Goal: Information Seeking & Learning: Check status

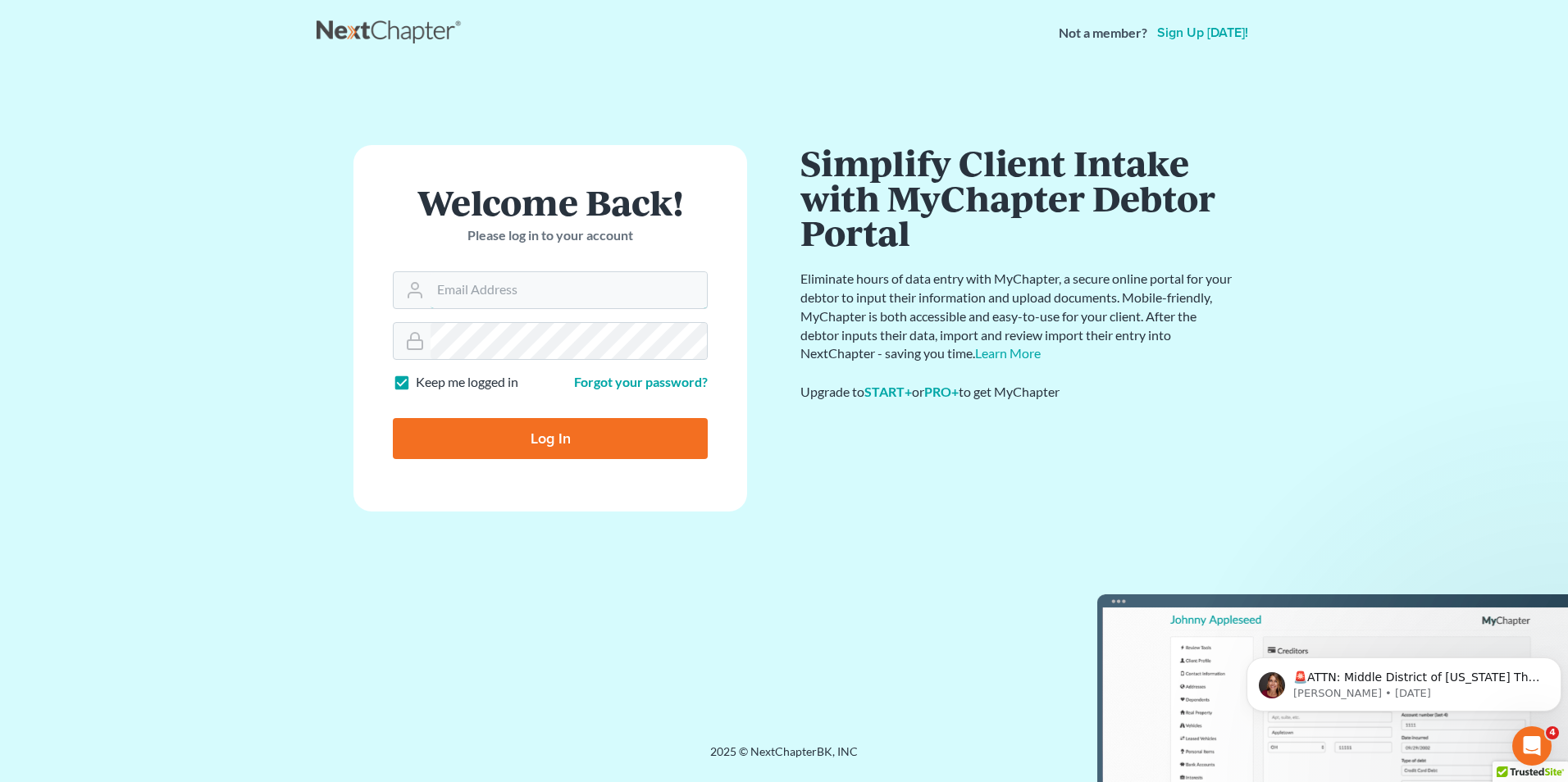
type input "stacy.steele@nixonlaw.com"
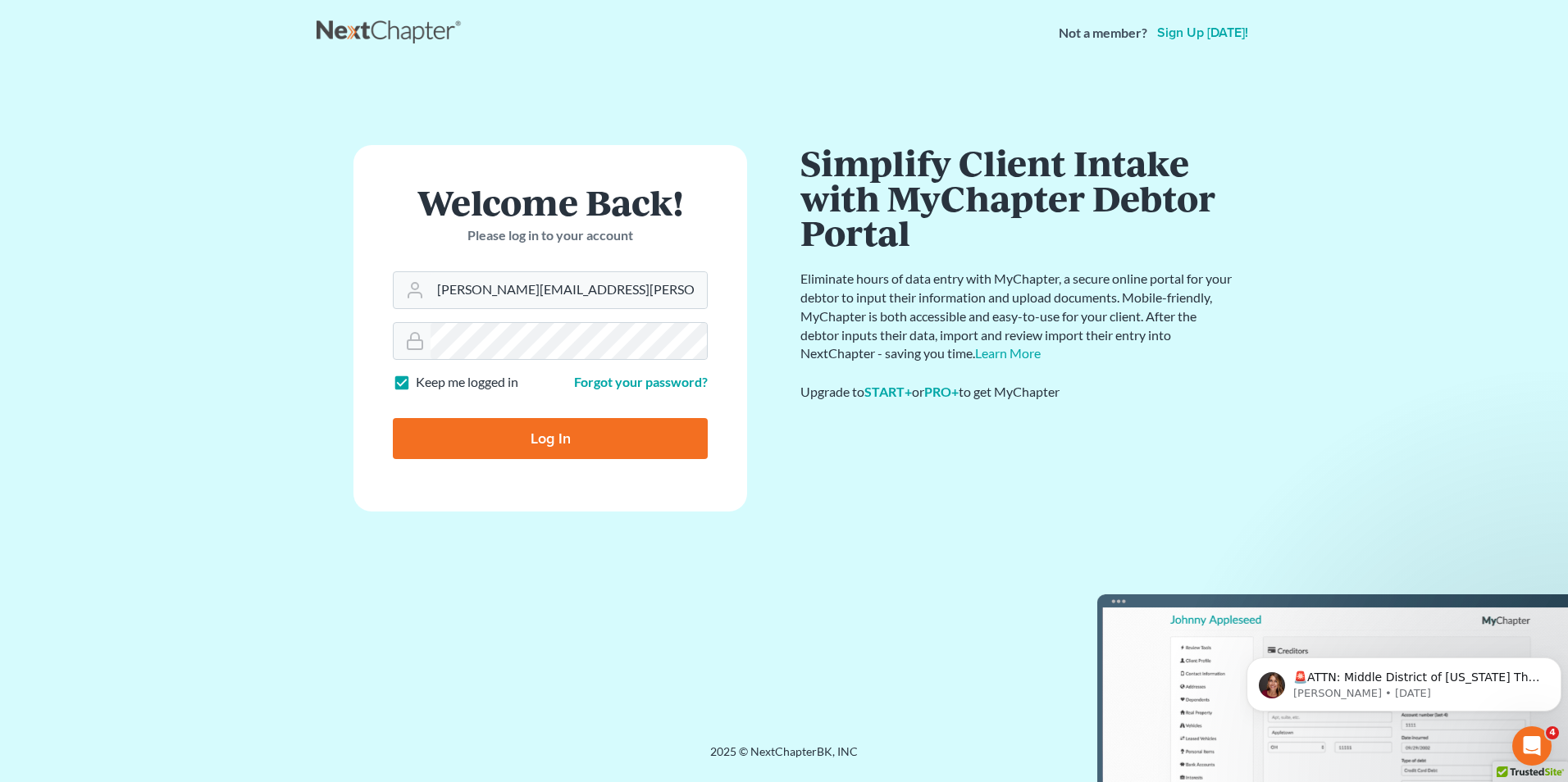
click at [558, 443] on input "Log In" at bounding box center [550, 438] width 315 height 41
type input "Thinking..."
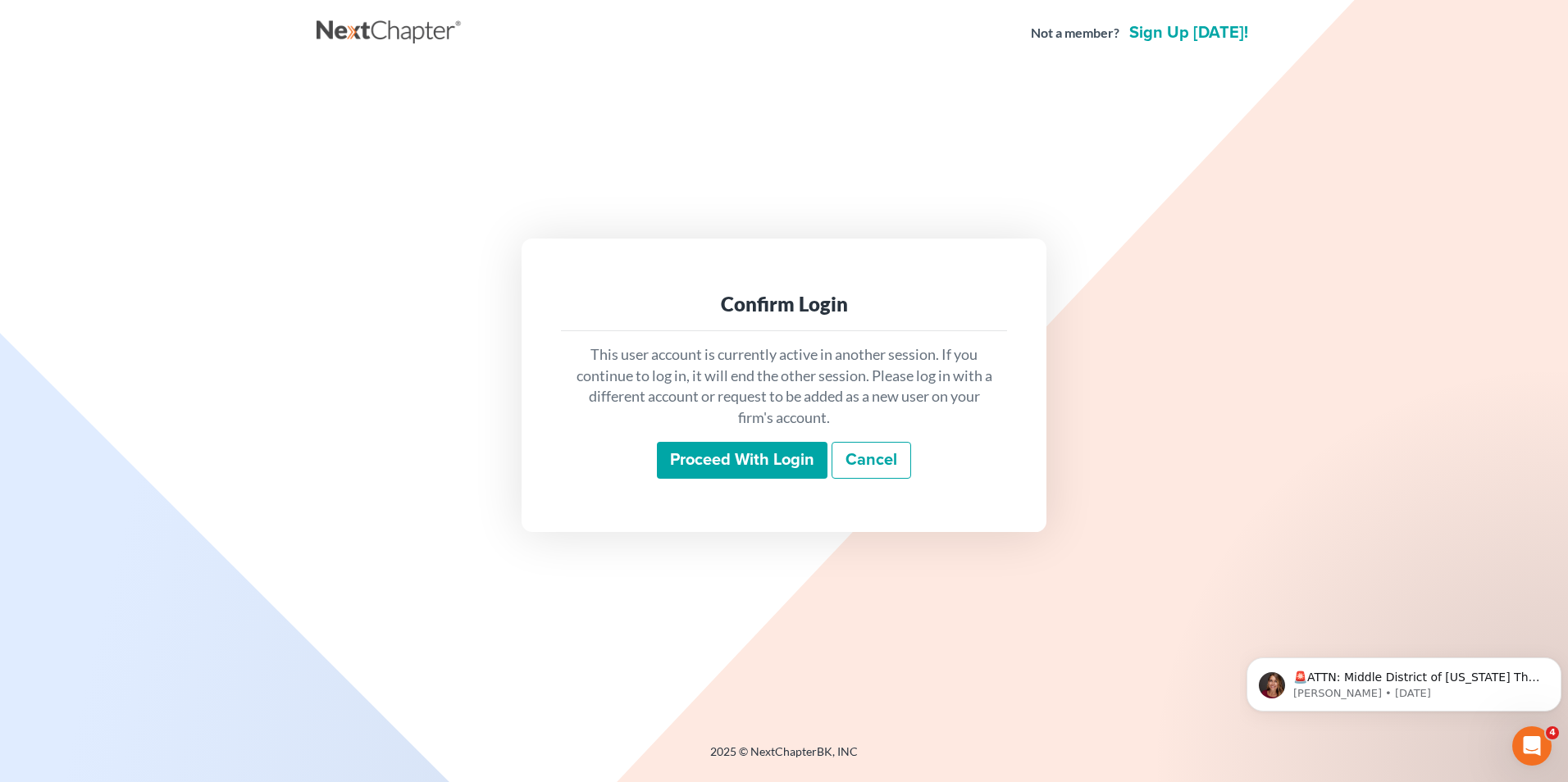
click at [717, 463] on input "Proceed with login" at bounding box center [742, 461] width 171 height 38
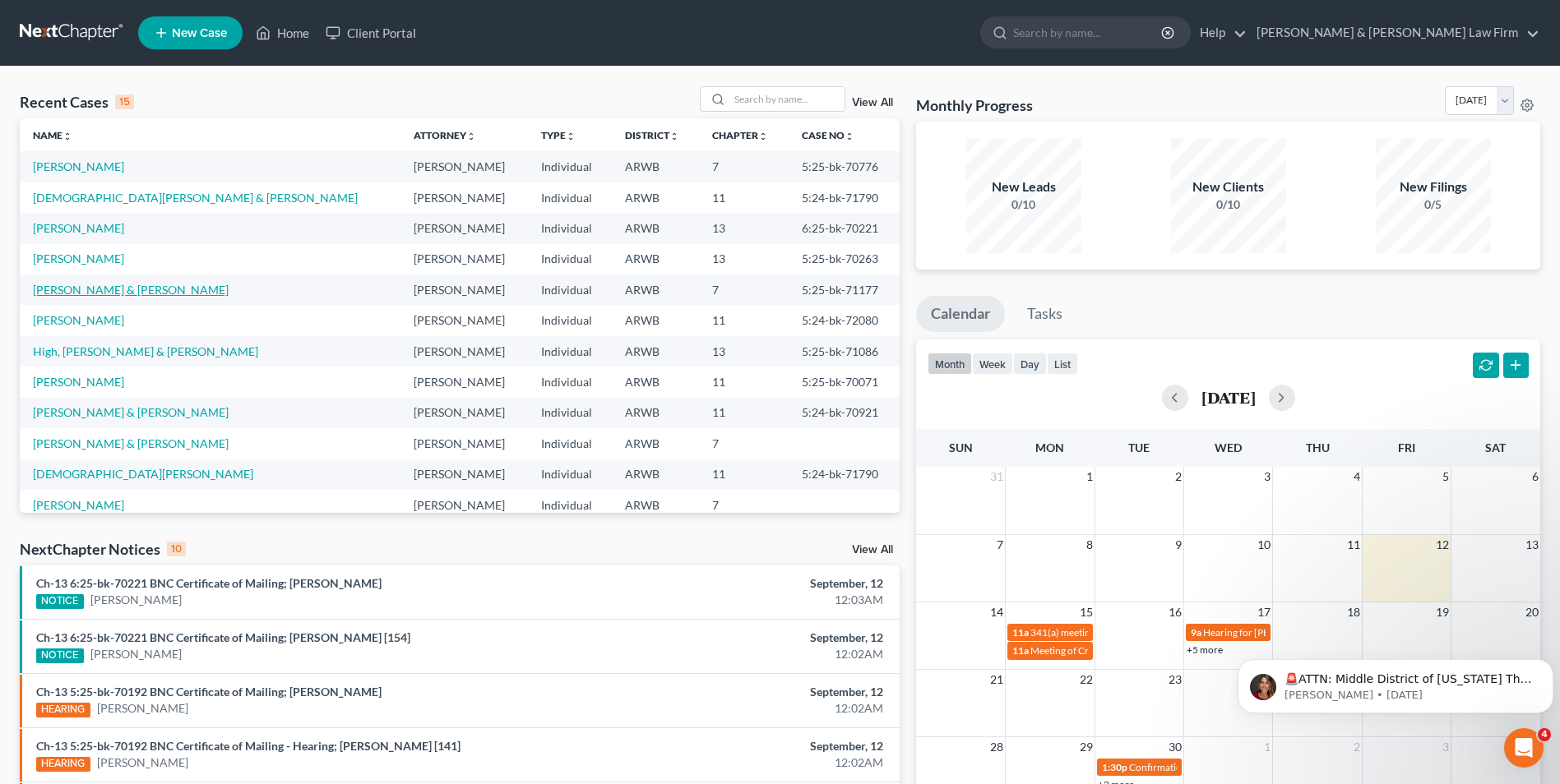
click at [70, 294] on link "Potts, Jon & Jenna" at bounding box center [131, 289] width 196 height 14
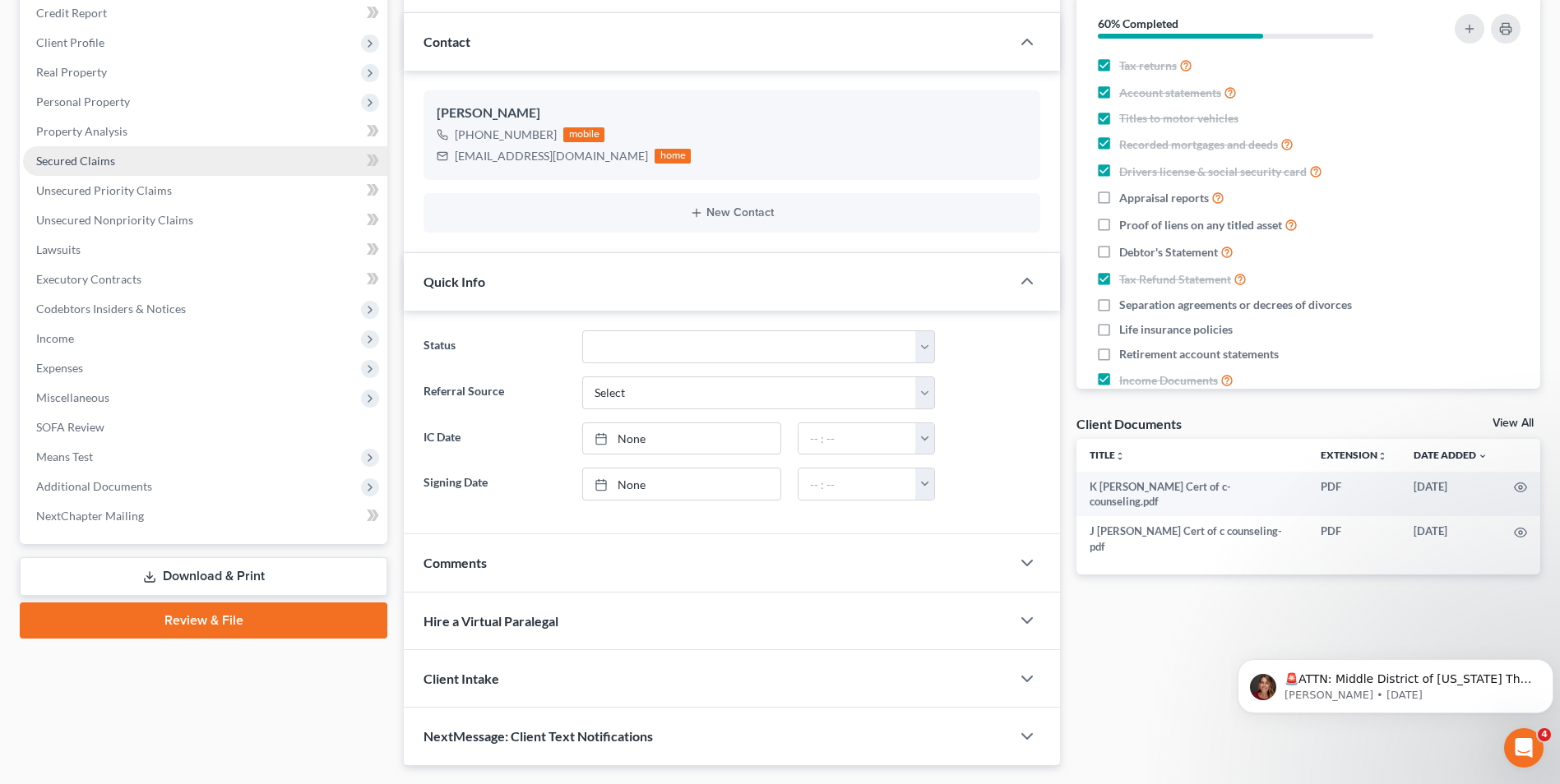
scroll to position [247, 0]
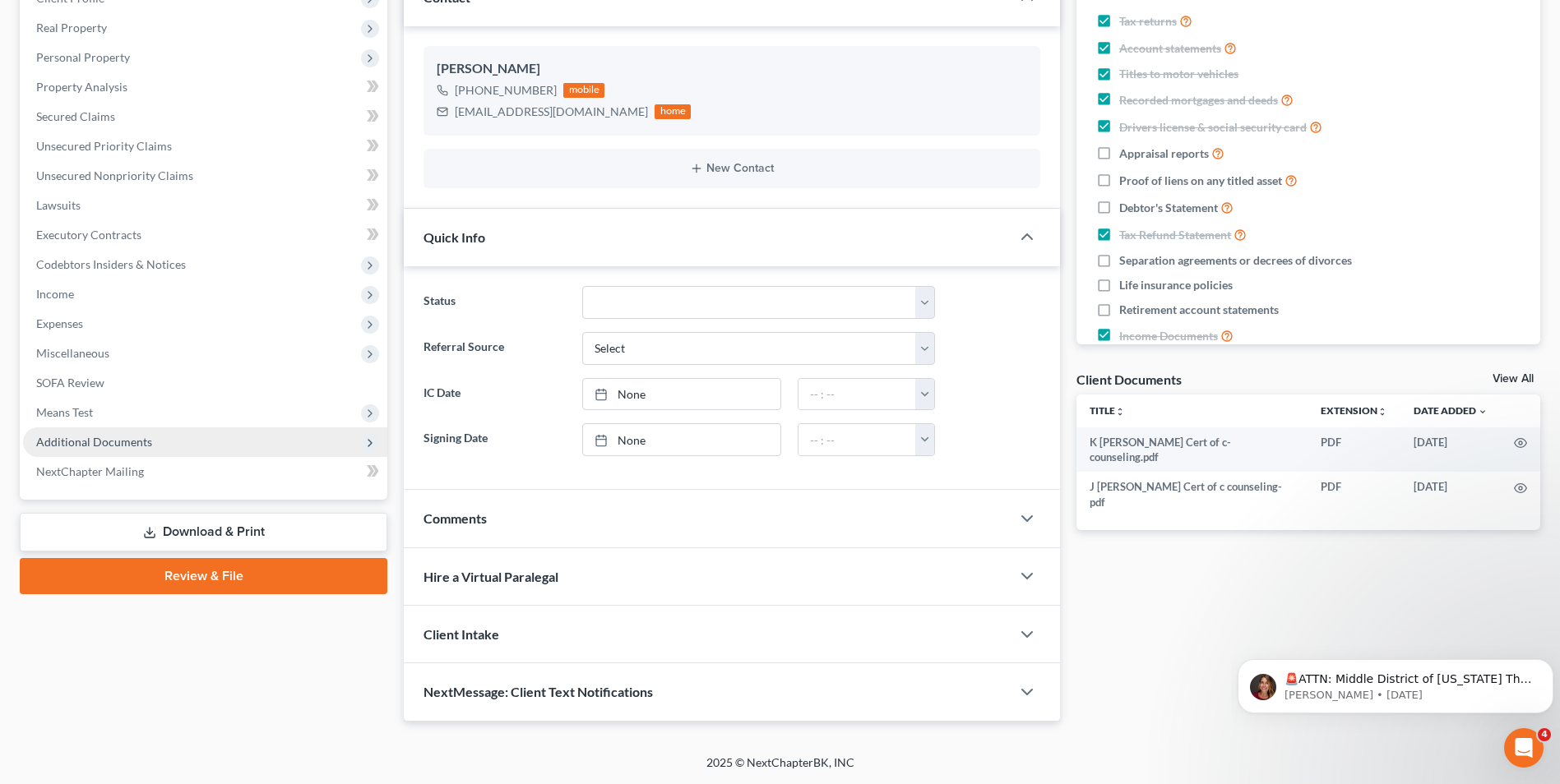
click at [85, 439] on span "Additional Documents" at bounding box center [94, 442] width 116 height 14
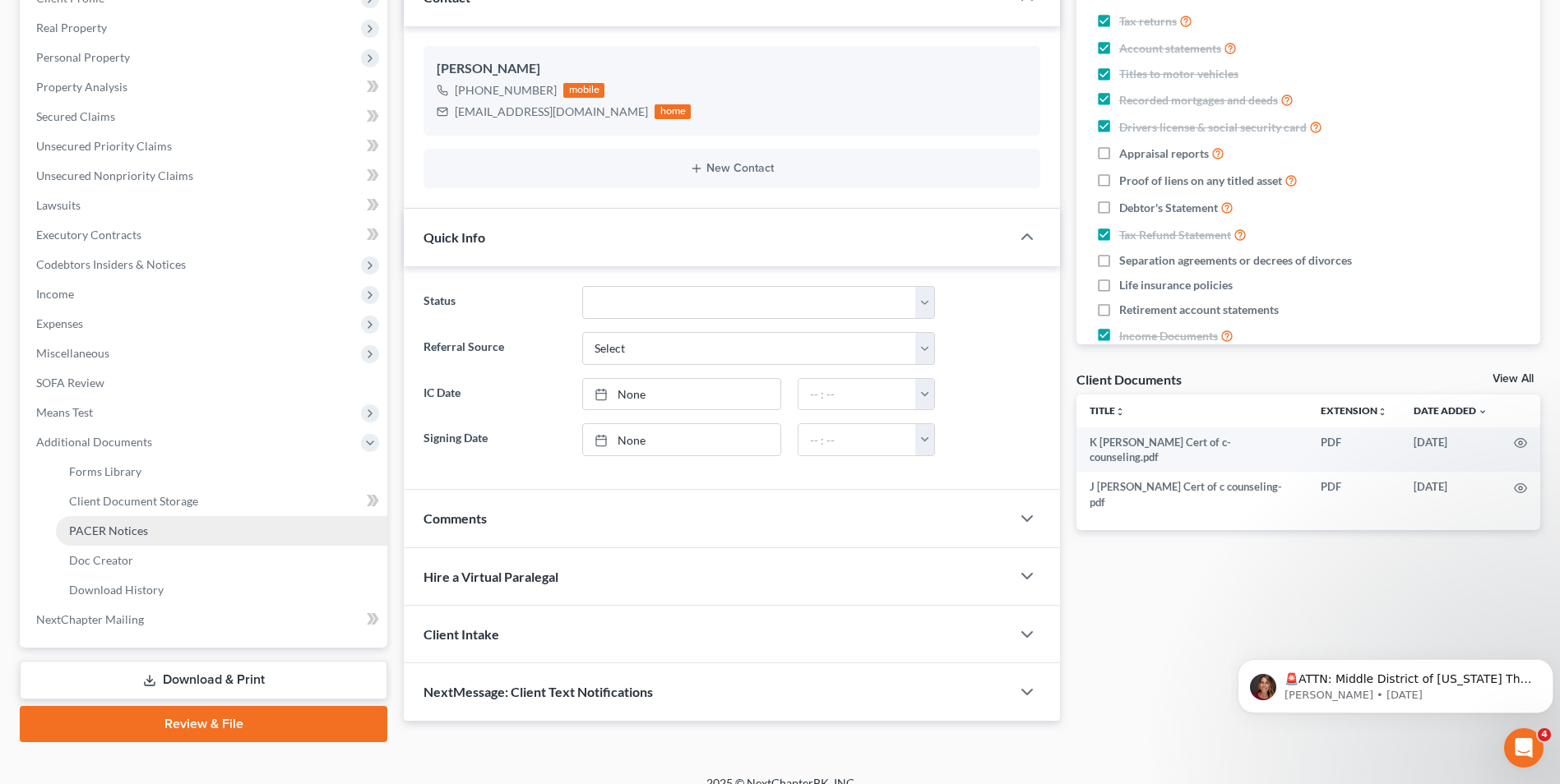
click at [126, 532] on span "PACER Notices" at bounding box center [108, 531] width 79 height 14
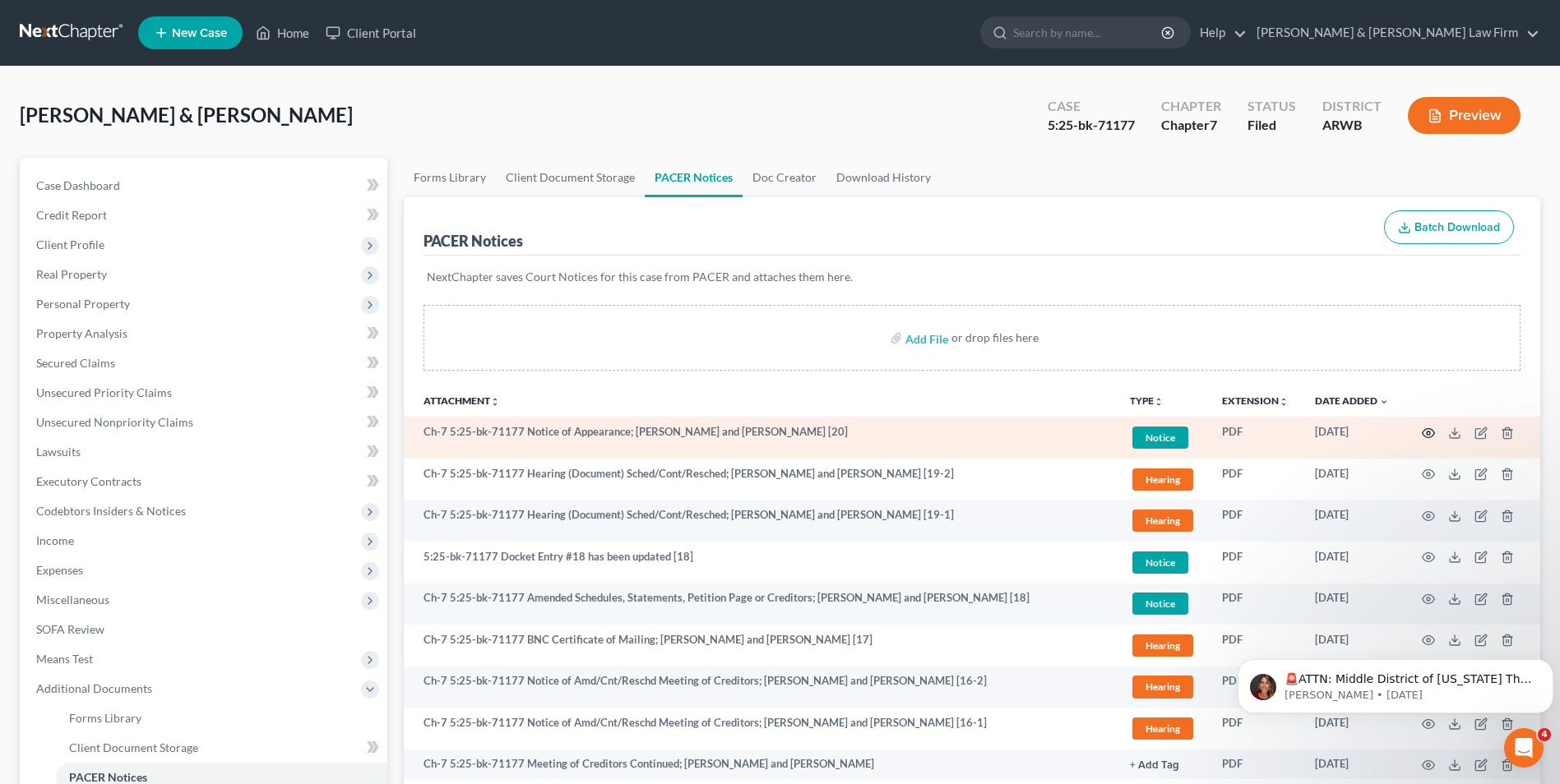
click at [1428, 430] on icon "button" at bounding box center [1429, 433] width 13 height 13
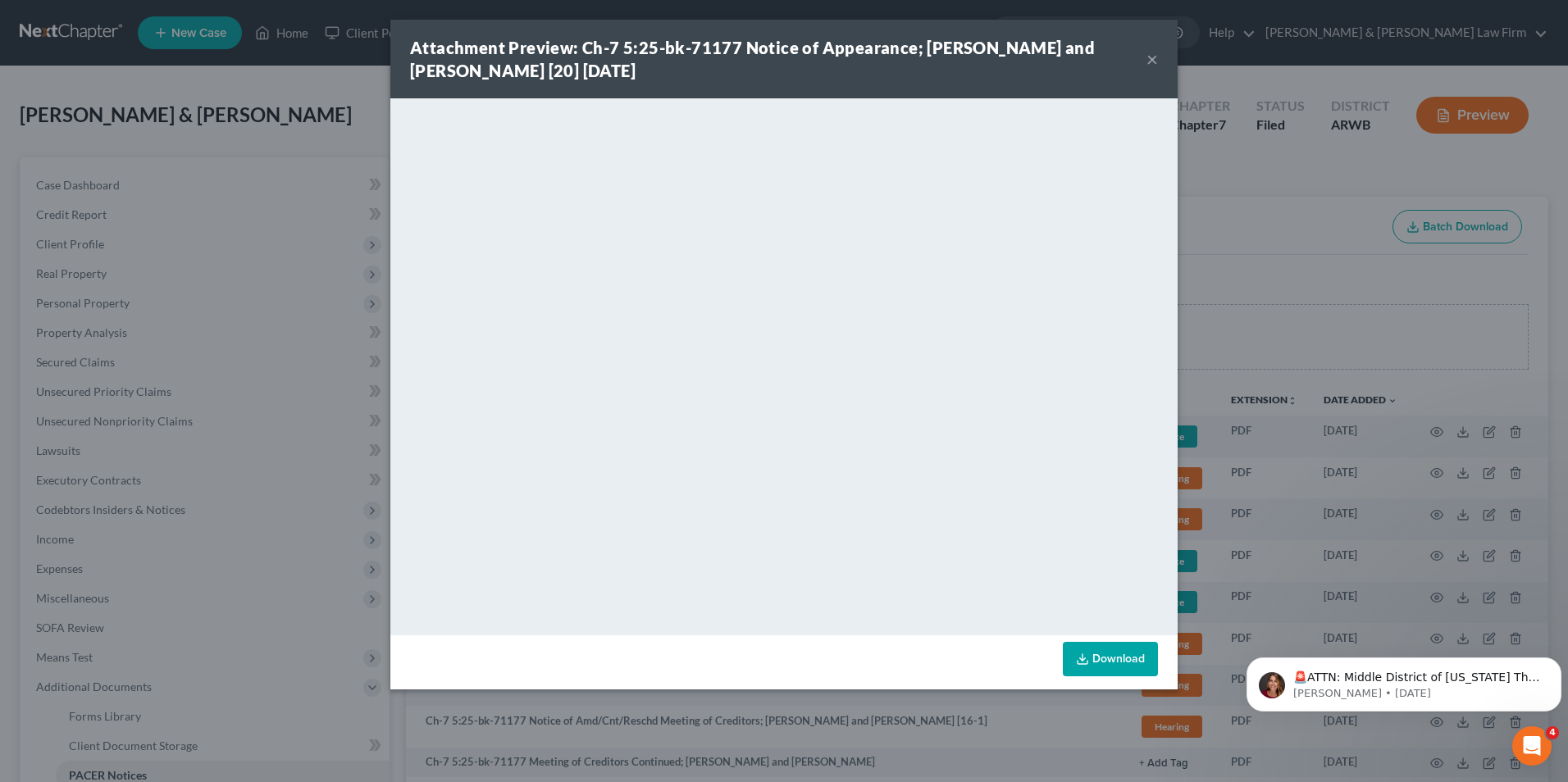
click at [1152, 58] on button "×" at bounding box center [1153, 58] width 11 height 20
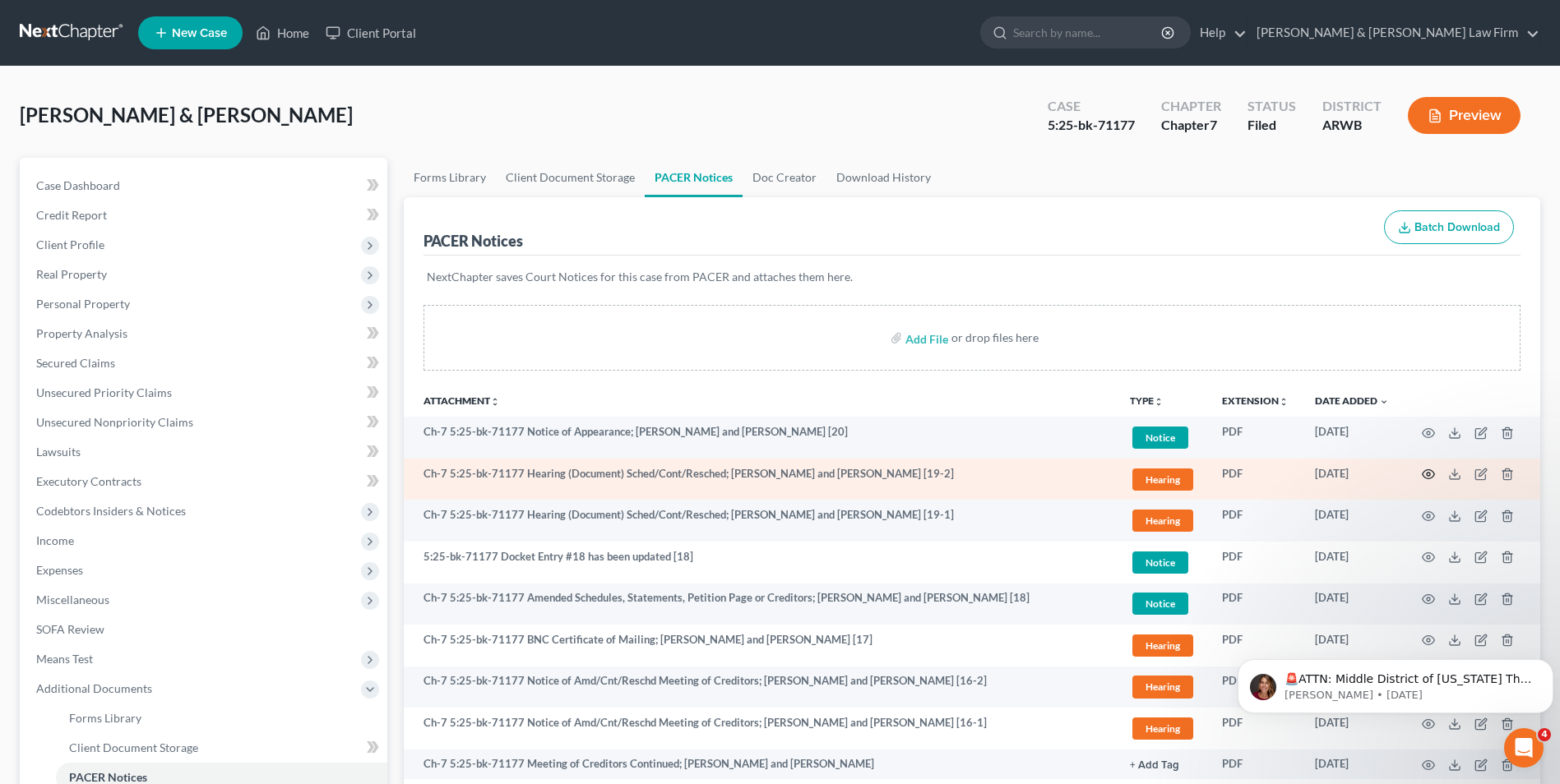
click at [1431, 475] on icon "button" at bounding box center [1429, 475] width 13 height 13
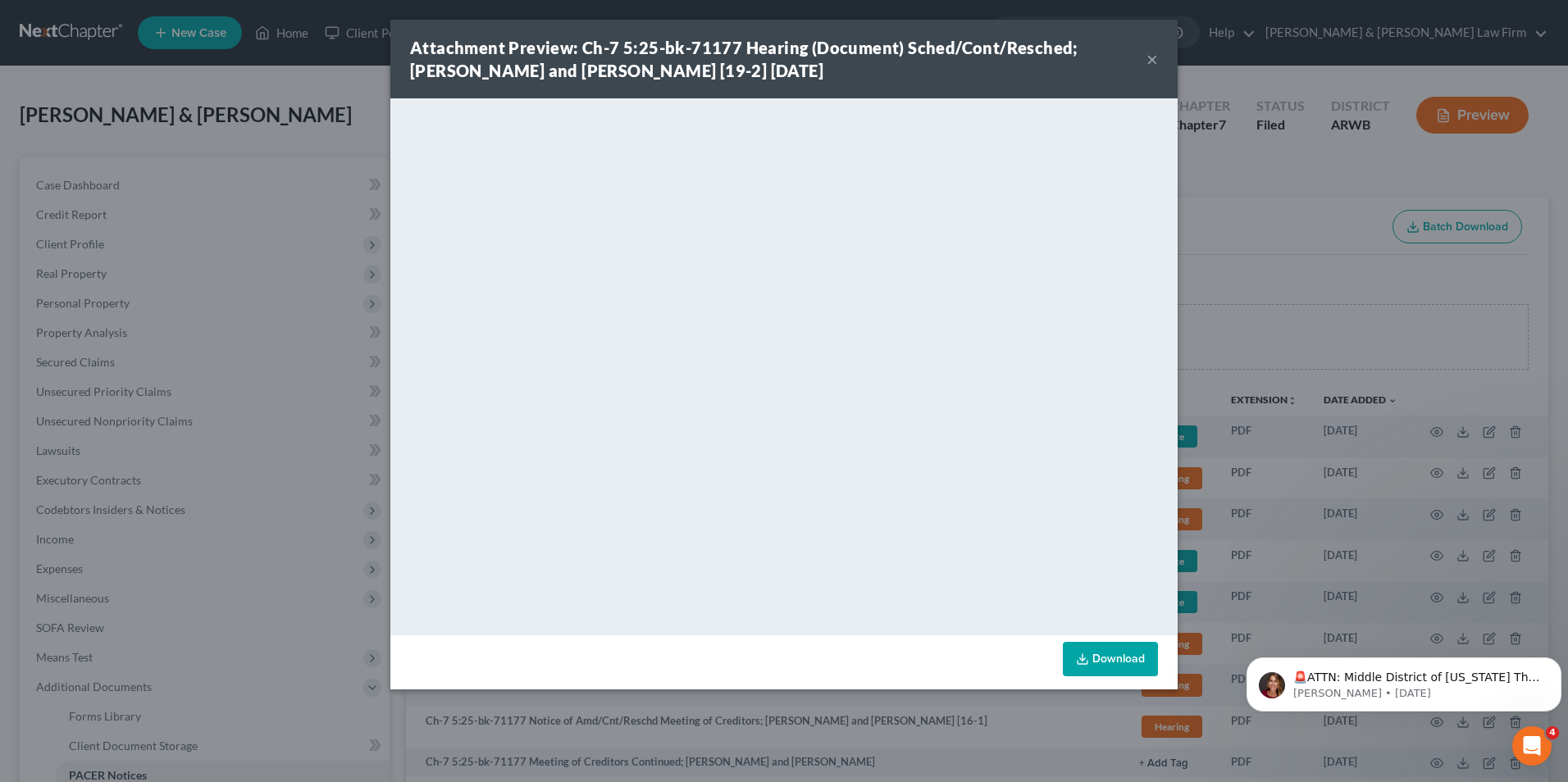
click at [1153, 66] on button "×" at bounding box center [1153, 58] width 11 height 20
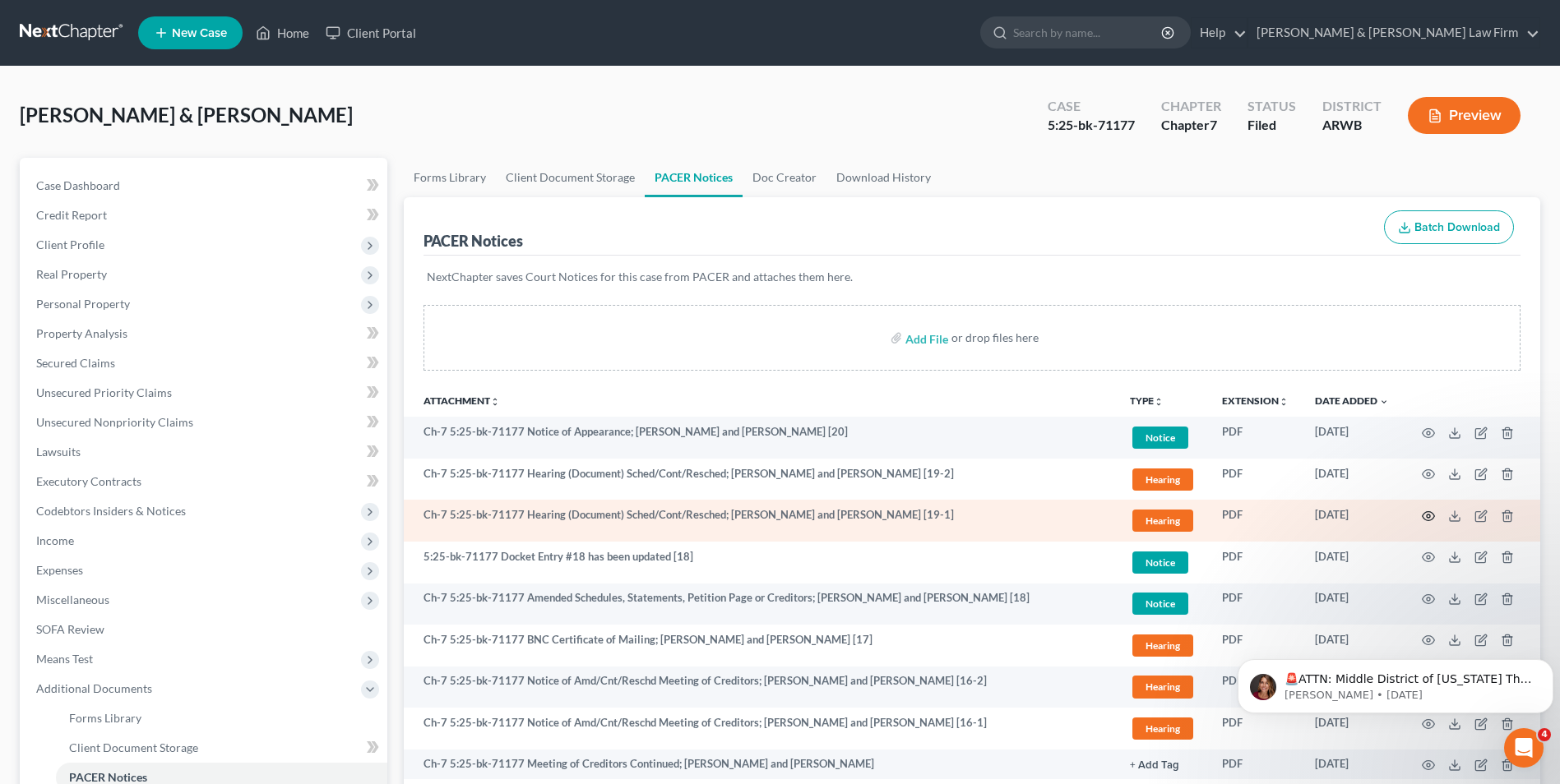
click at [1424, 514] on icon "button" at bounding box center [1429, 517] width 12 height 9
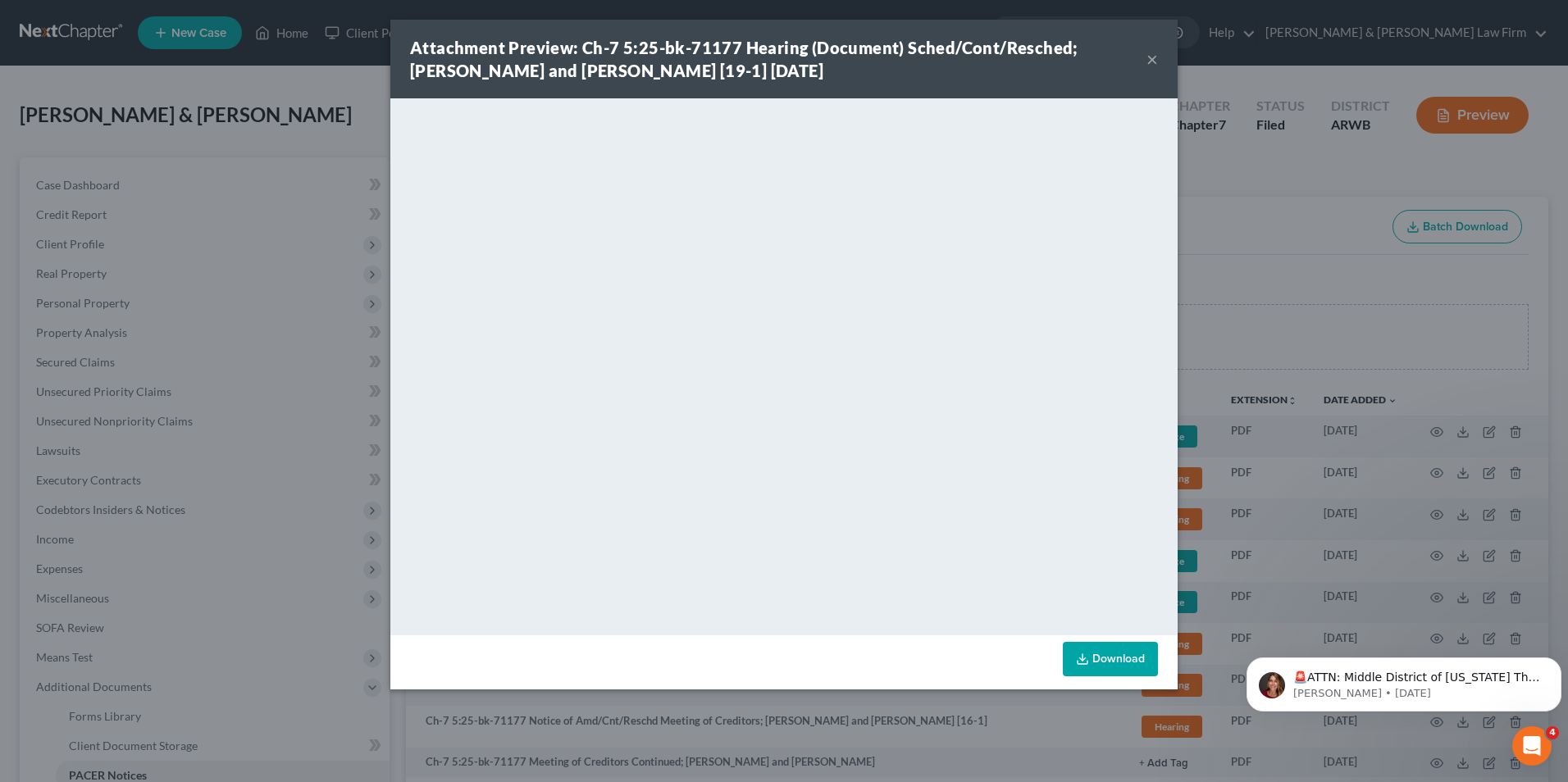
click at [1154, 59] on button "×" at bounding box center [1153, 58] width 11 height 20
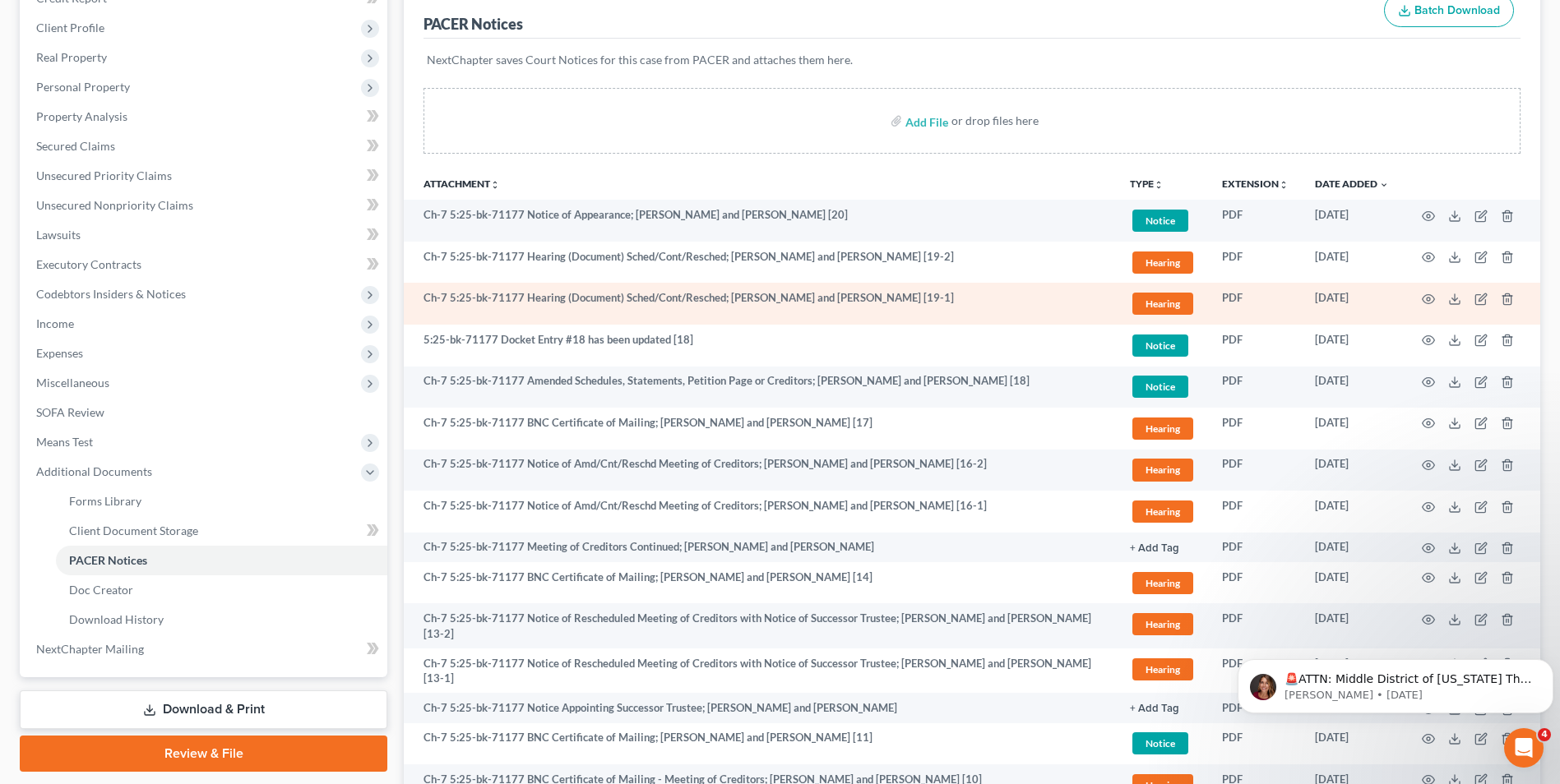
scroll to position [247, 0]
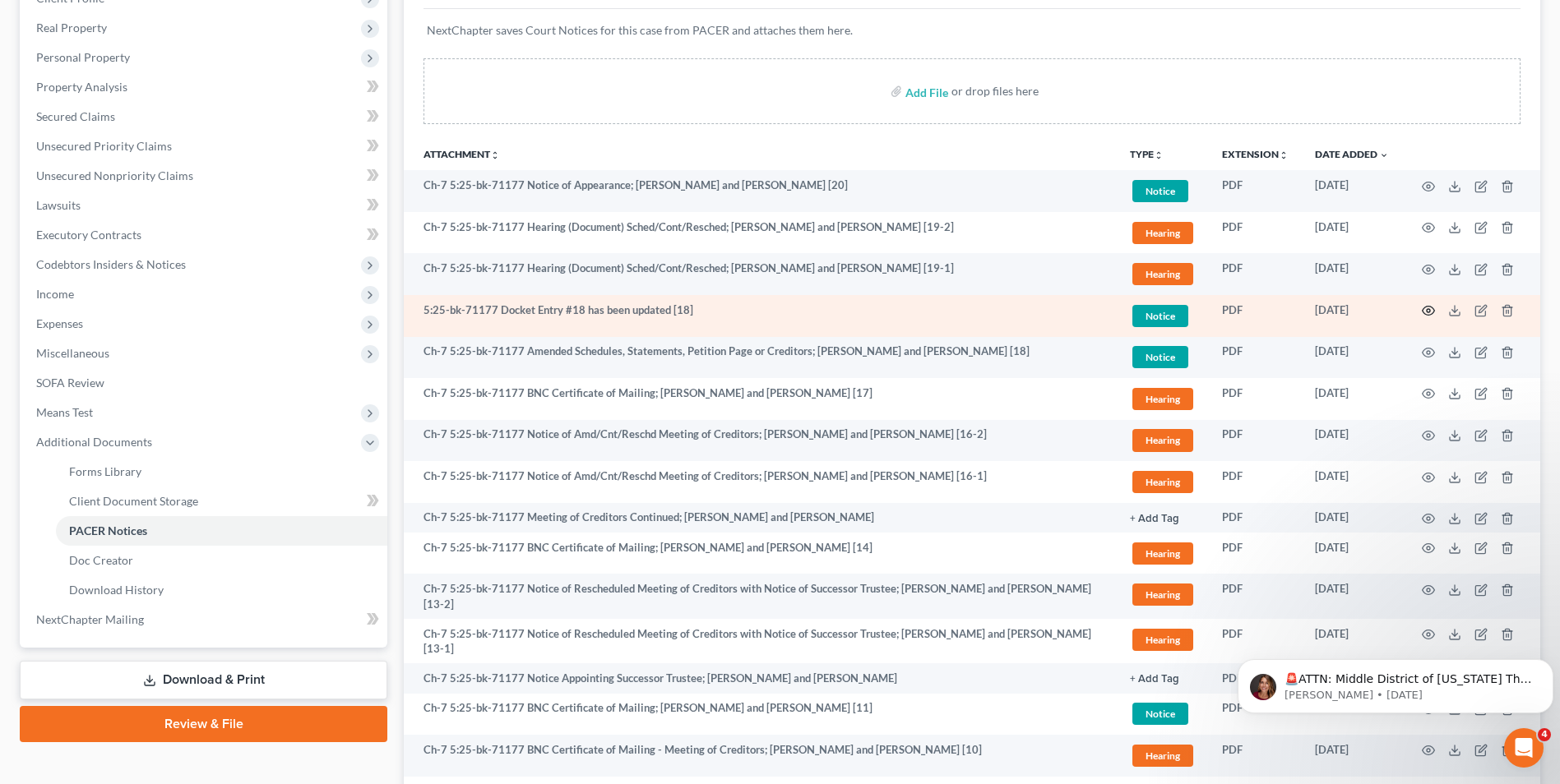
click at [1428, 310] on circle "button" at bounding box center [1429, 310] width 3 height 3
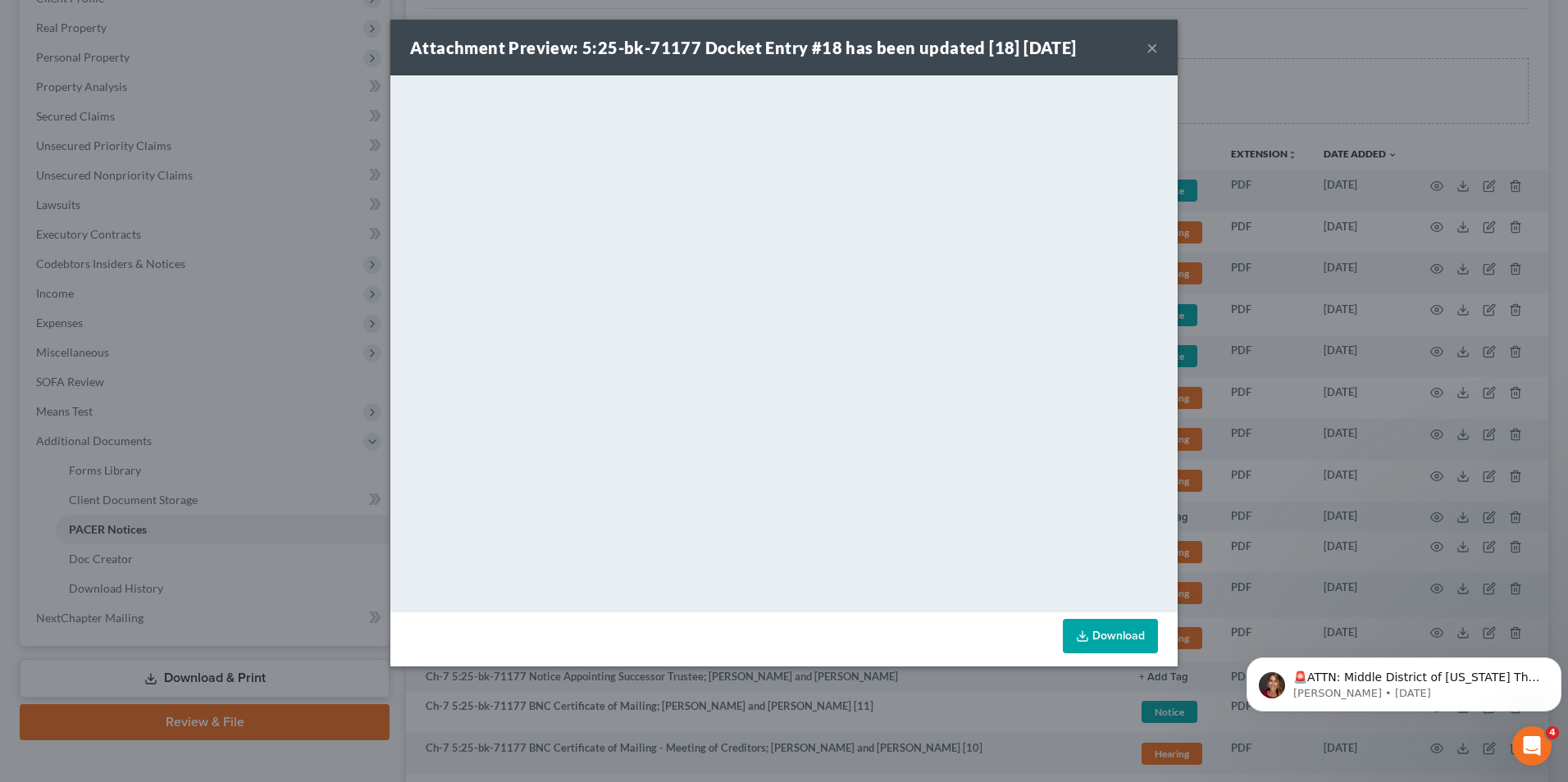
click at [1155, 42] on button "×" at bounding box center [1153, 47] width 11 height 20
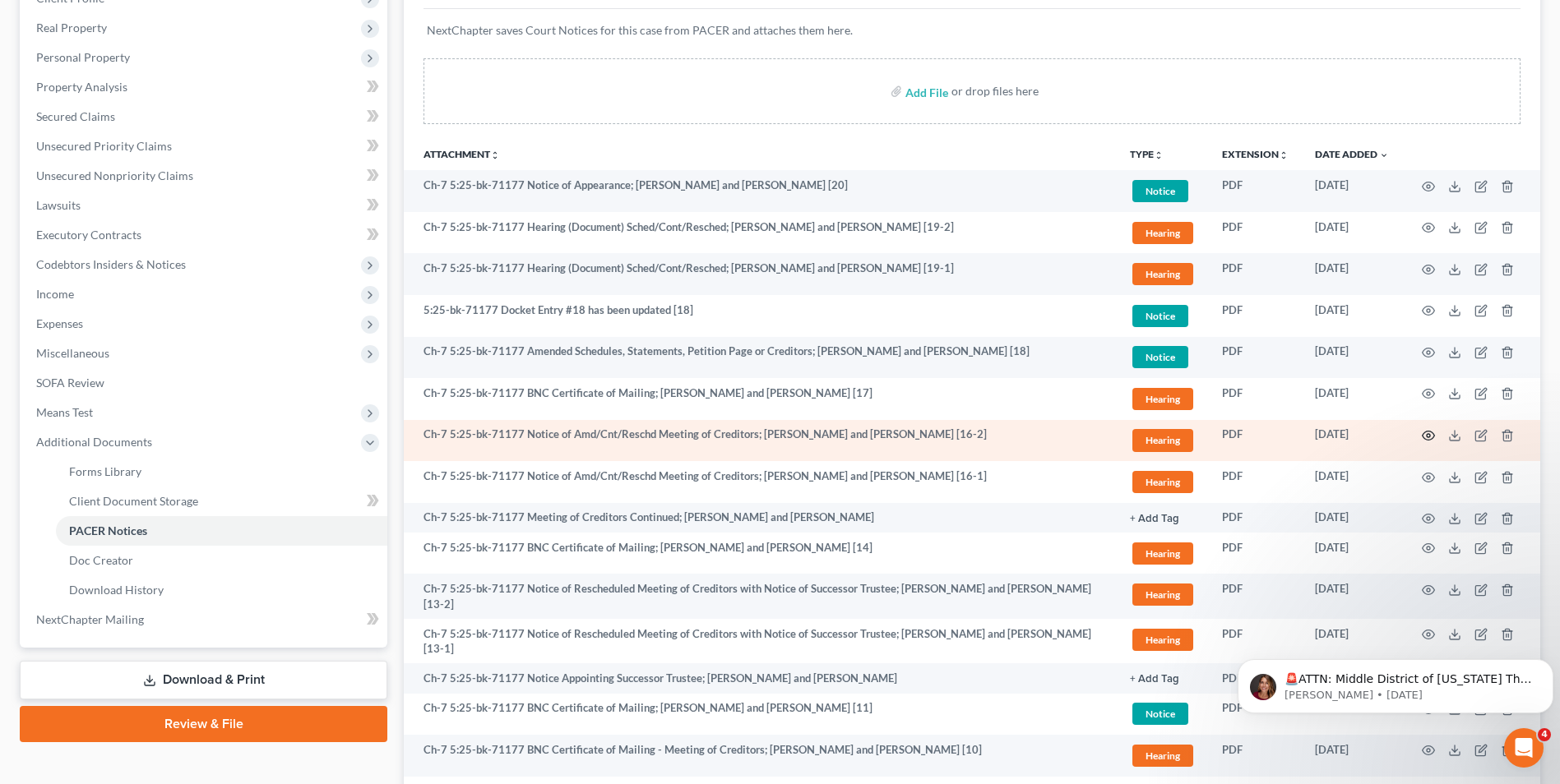
click at [1427, 436] on icon "button" at bounding box center [1429, 436] width 13 height 13
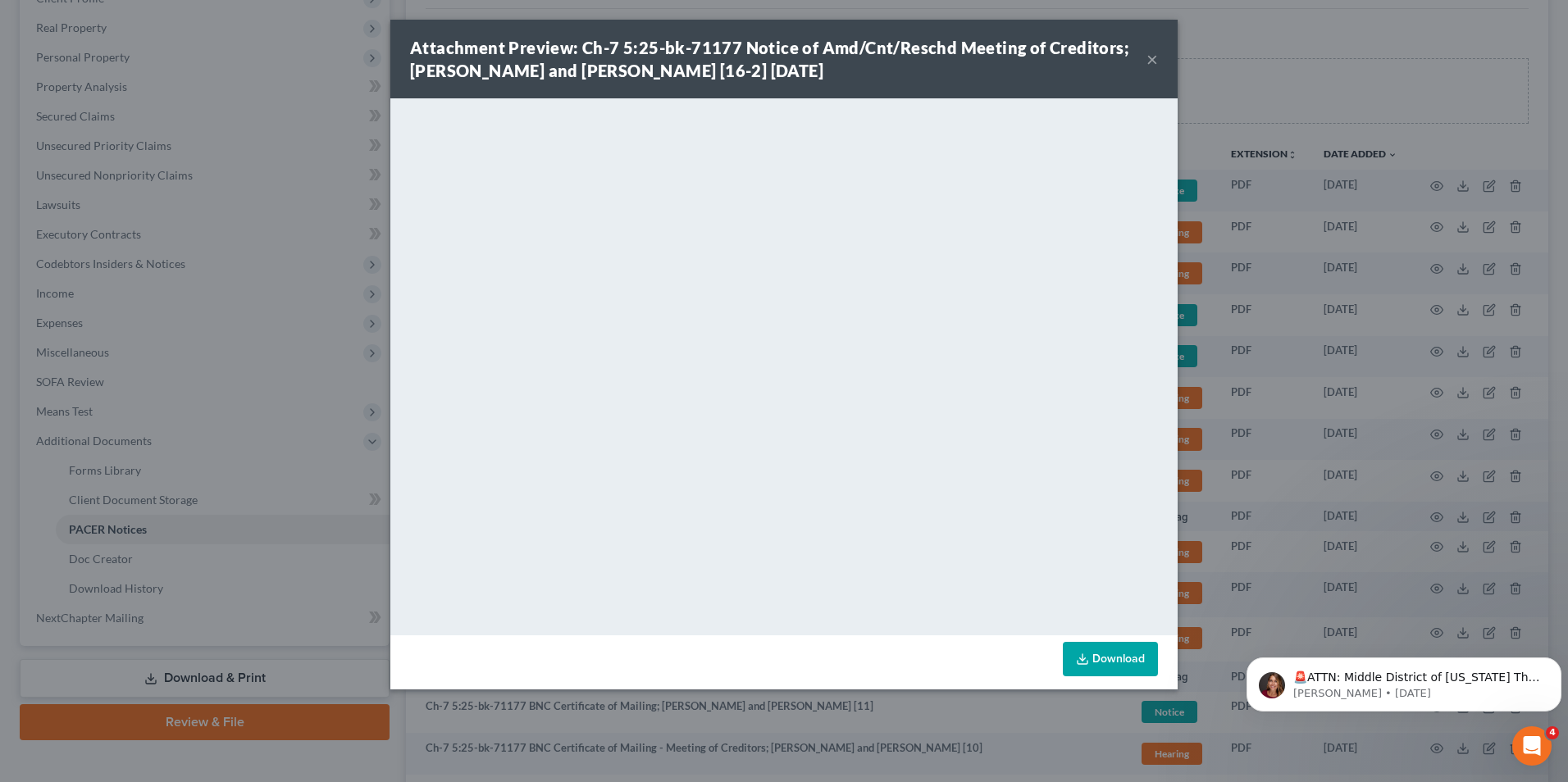
click at [1153, 58] on button "×" at bounding box center [1153, 58] width 11 height 20
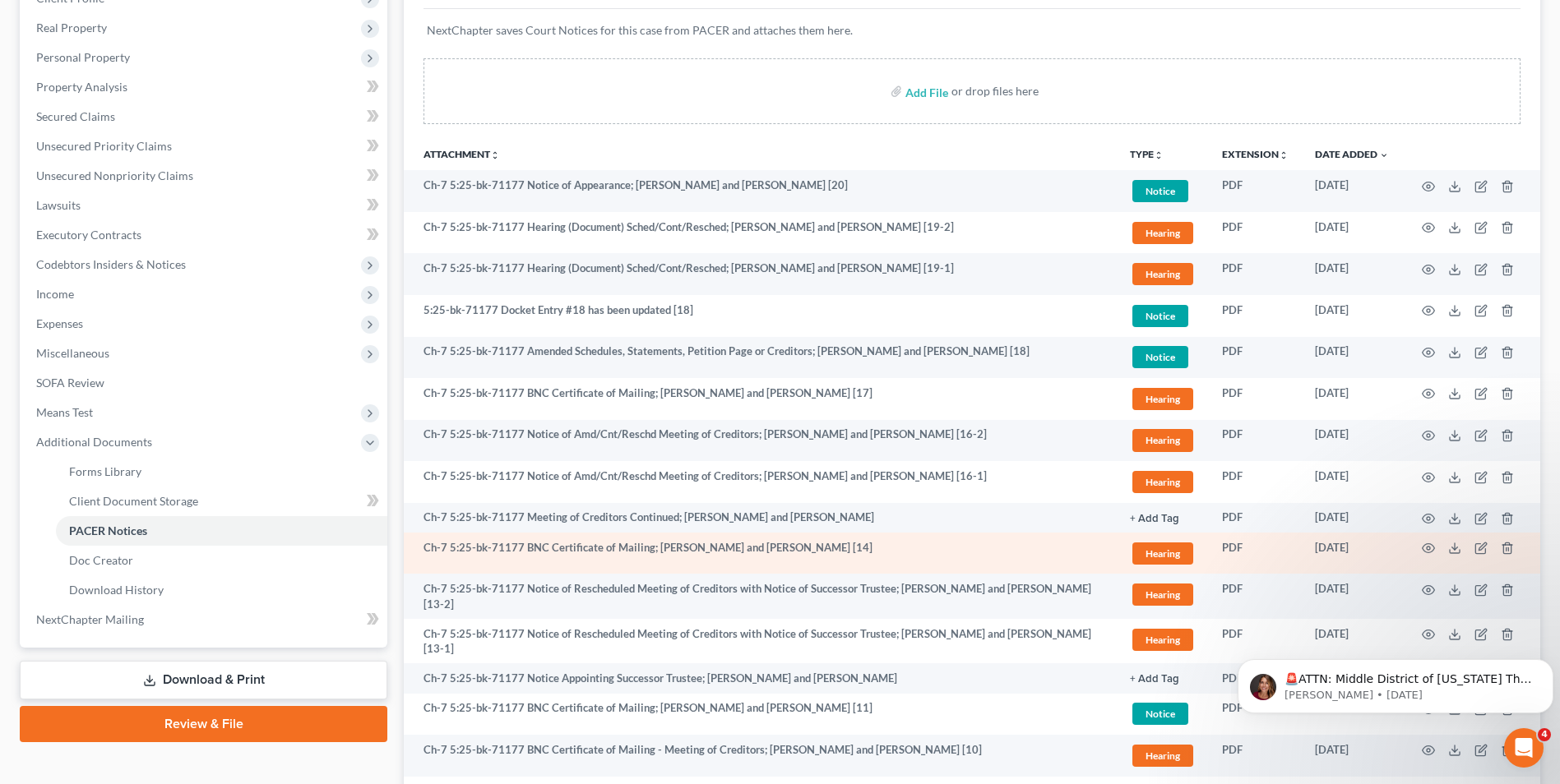
scroll to position [329, 0]
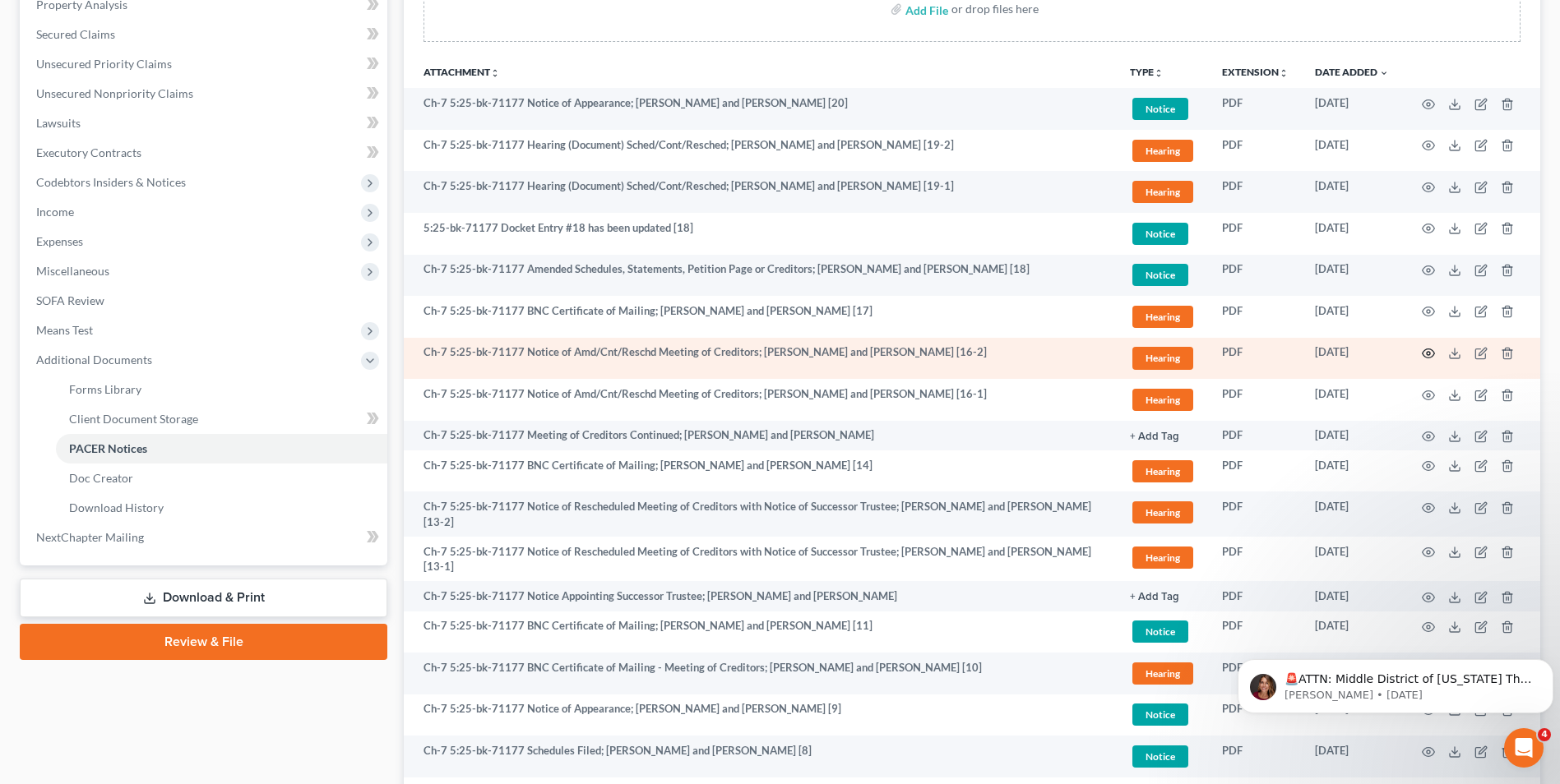
click at [1428, 349] on icon "button" at bounding box center [1429, 354] width 13 height 13
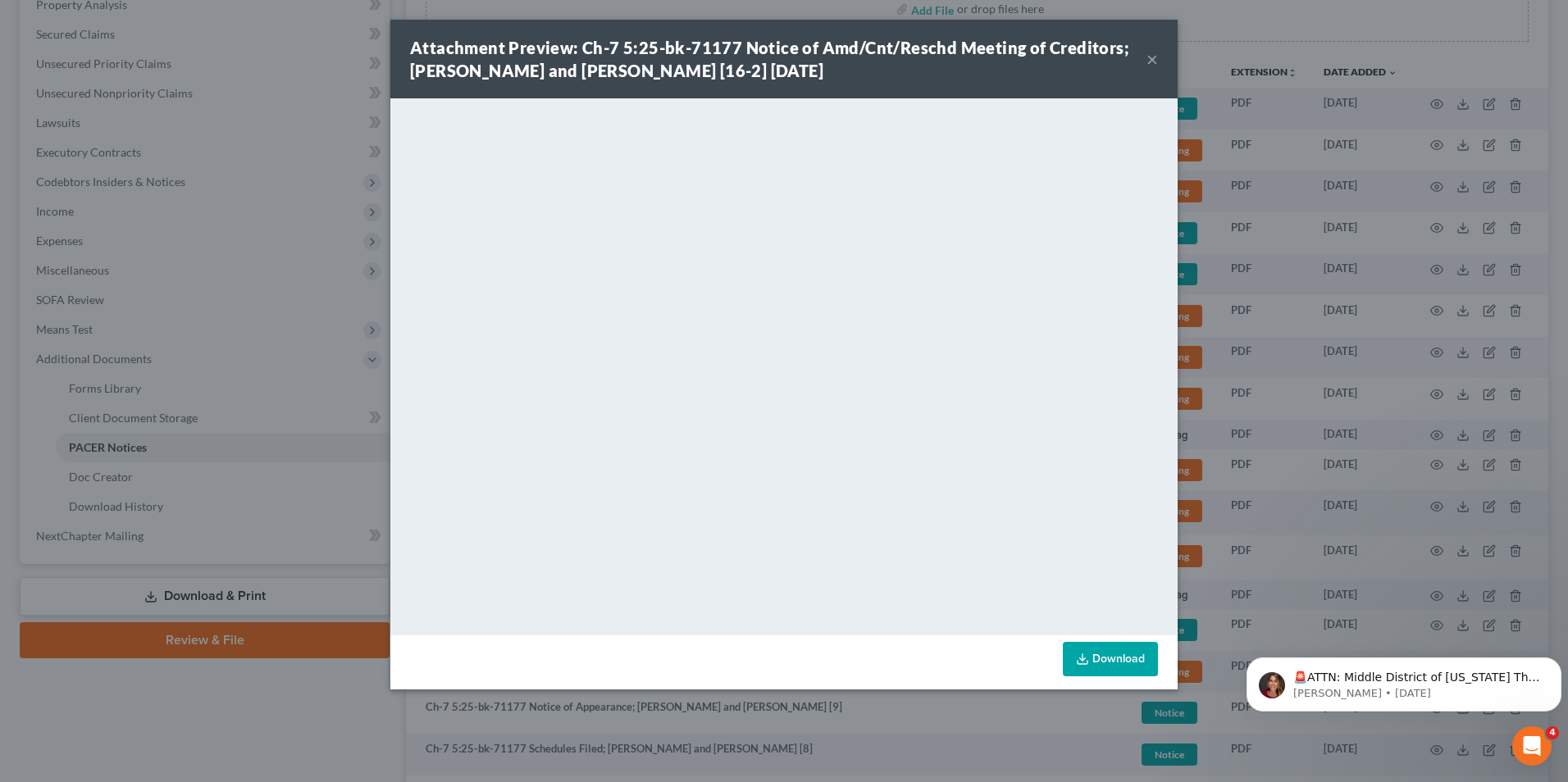
click at [1153, 59] on button "×" at bounding box center [1153, 58] width 11 height 20
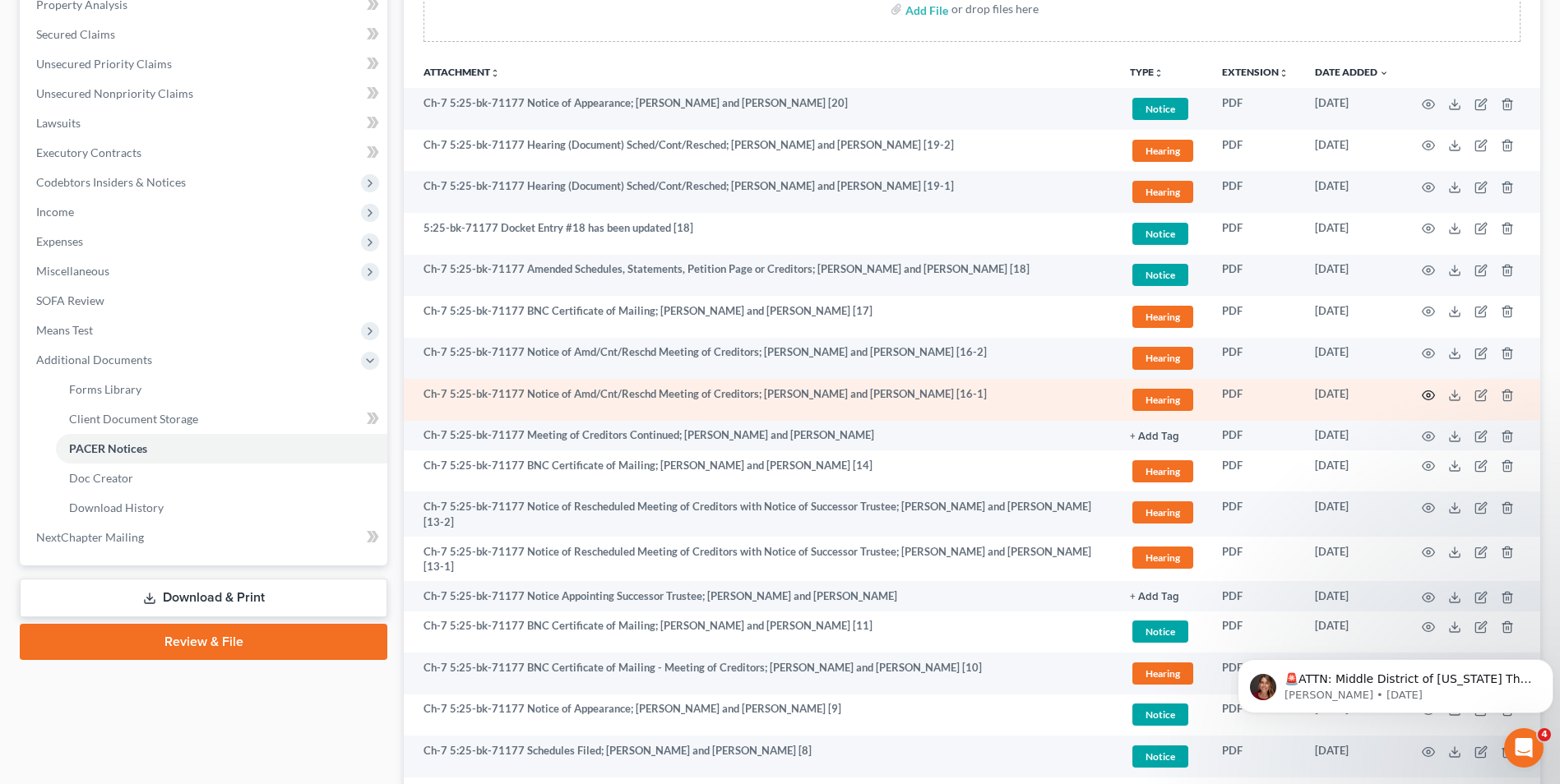
click at [1430, 392] on icon "button" at bounding box center [1429, 395] width 13 height 13
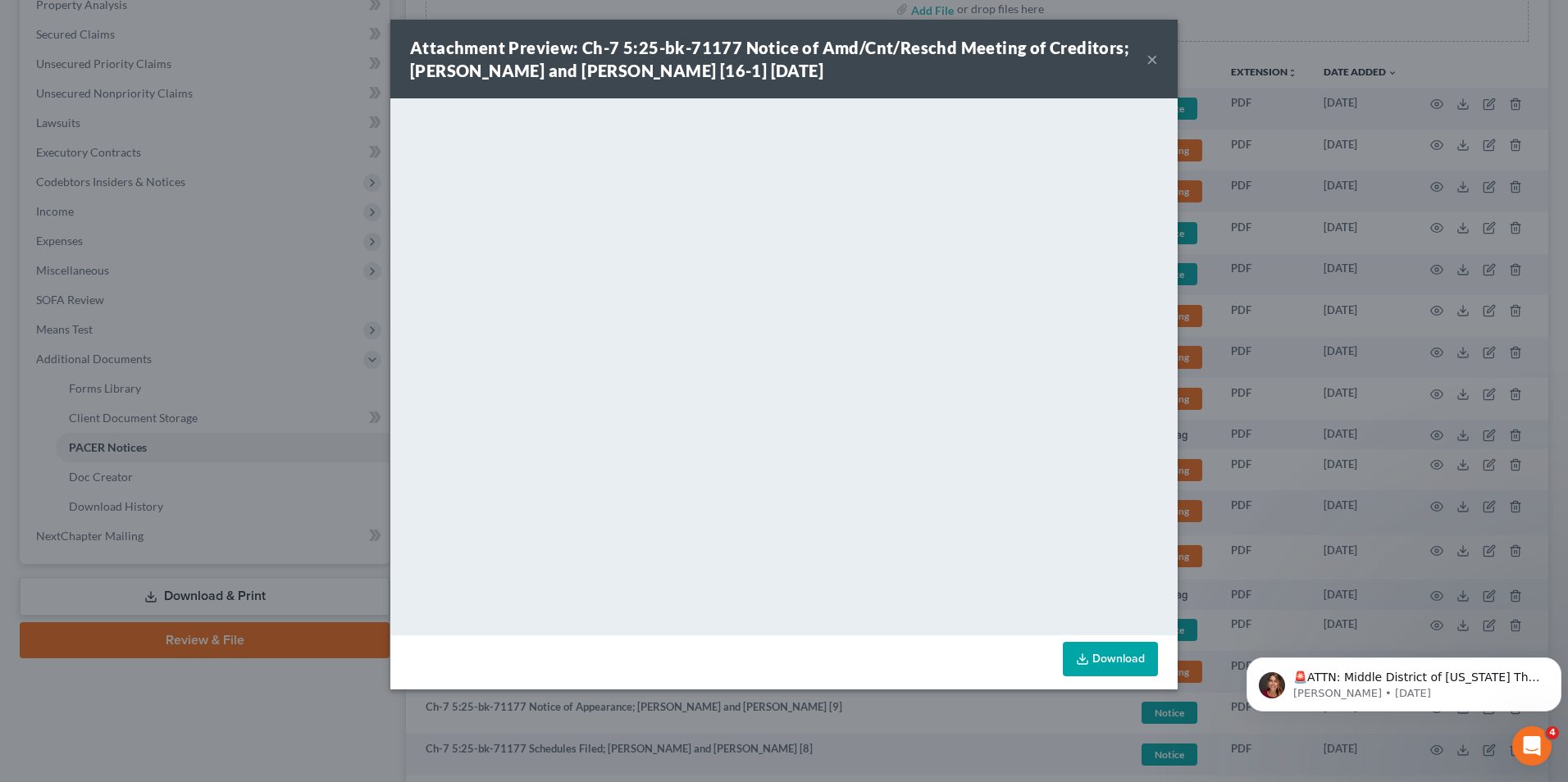
click at [1153, 58] on button "×" at bounding box center [1153, 58] width 11 height 20
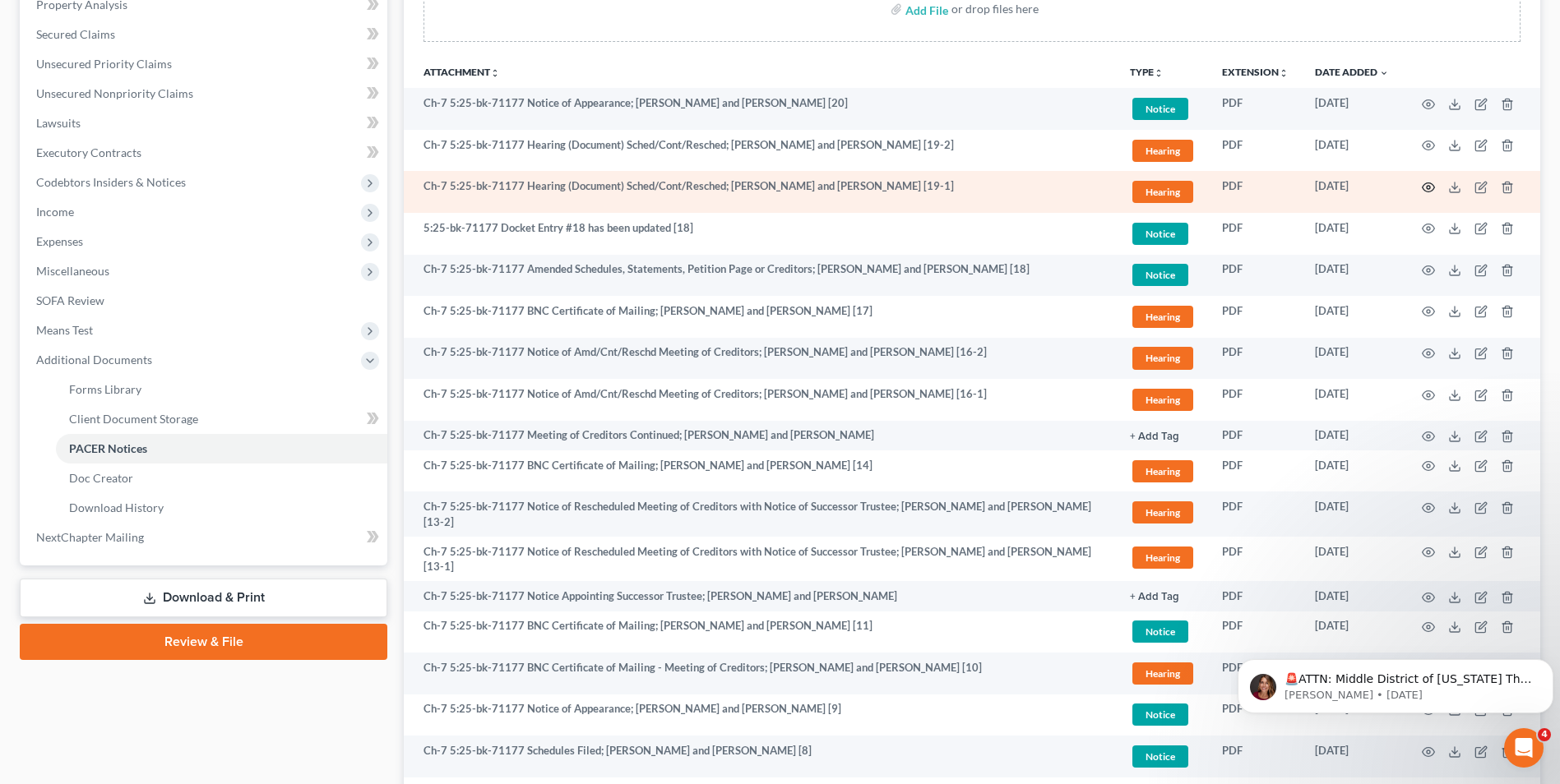
click at [1429, 184] on icon "button" at bounding box center [1429, 187] width 13 height 13
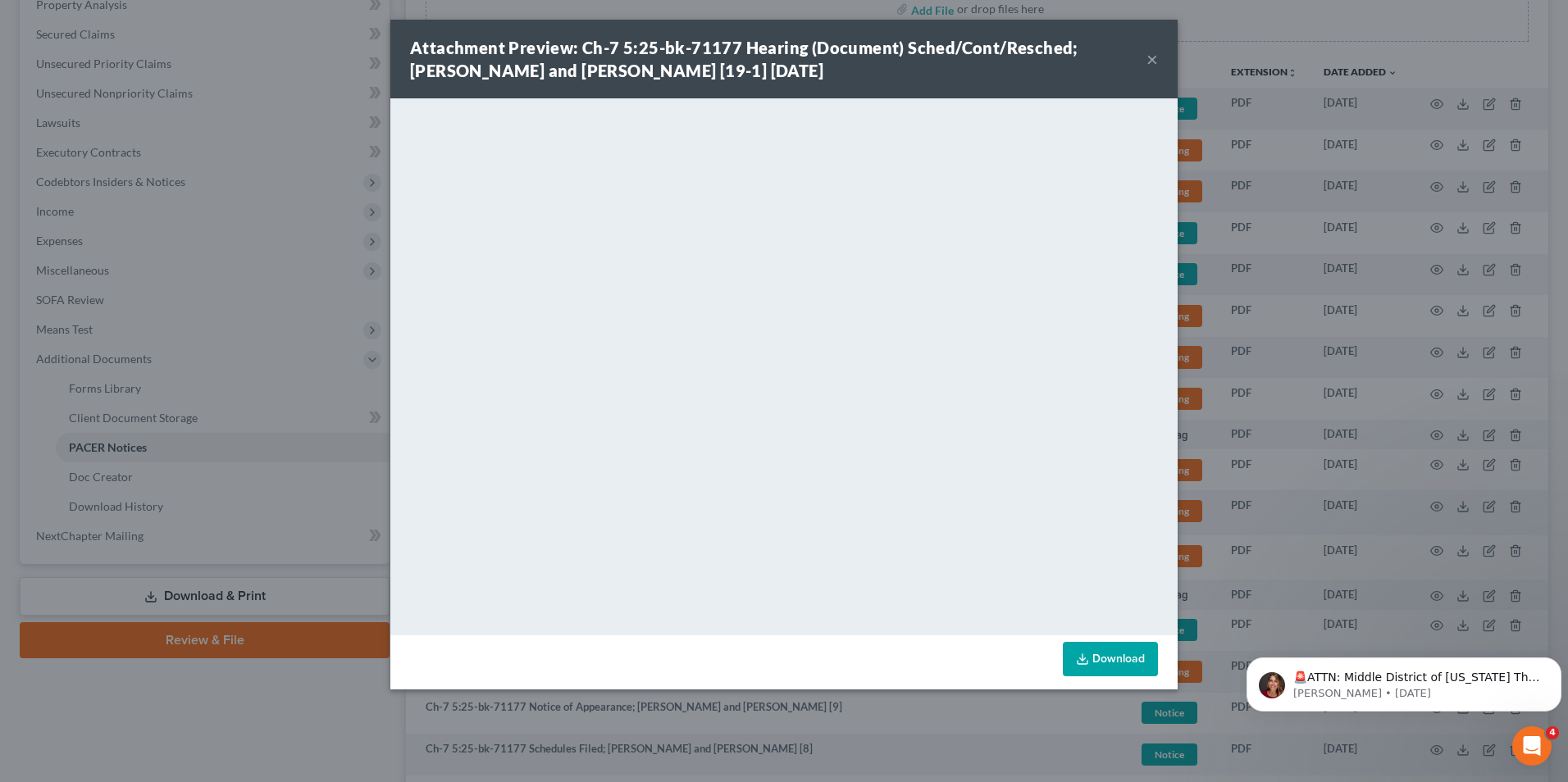
click at [1153, 60] on button "×" at bounding box center [1153, 58] width 11 height 20
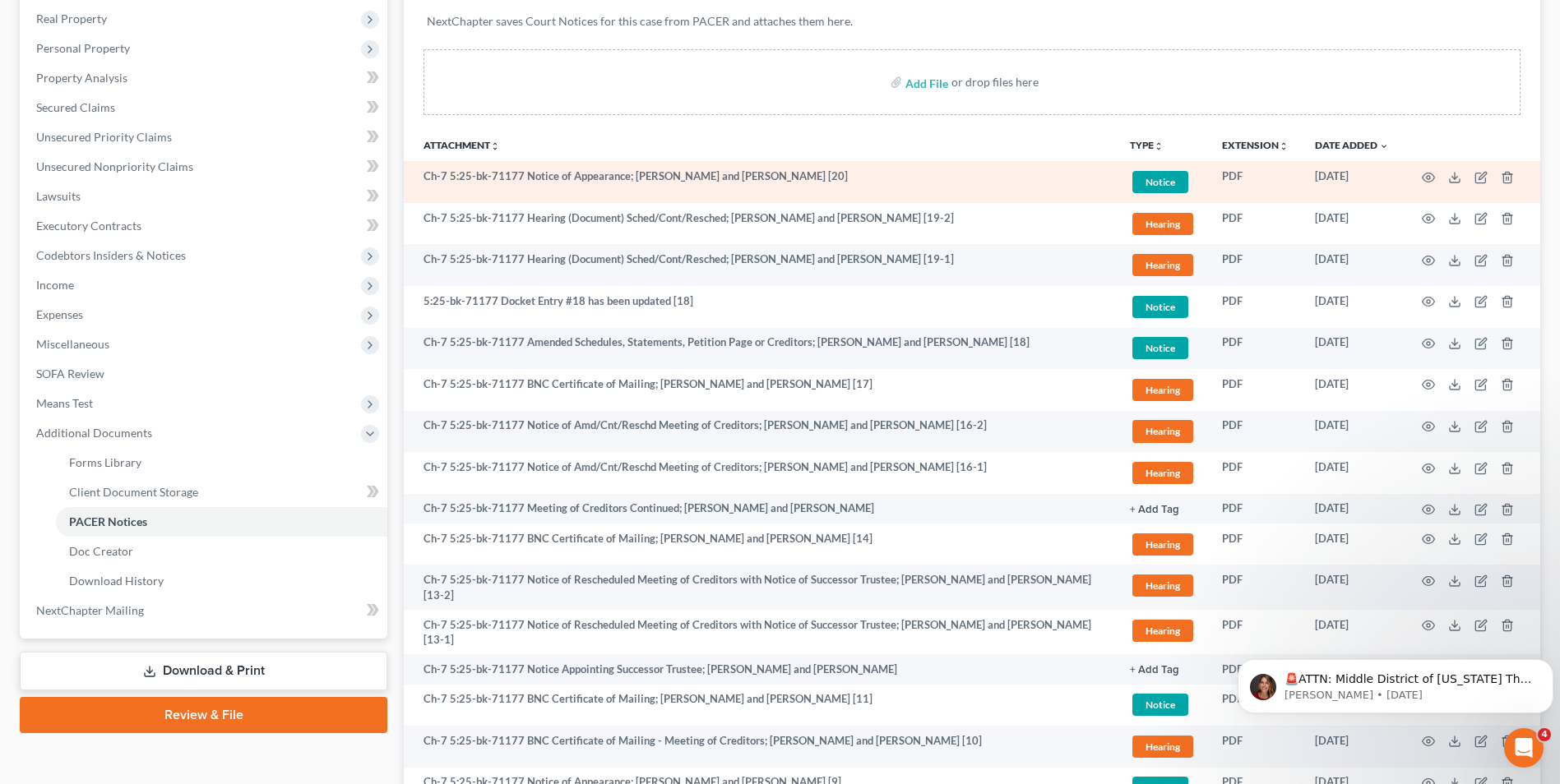
scroll to position [165, 0]
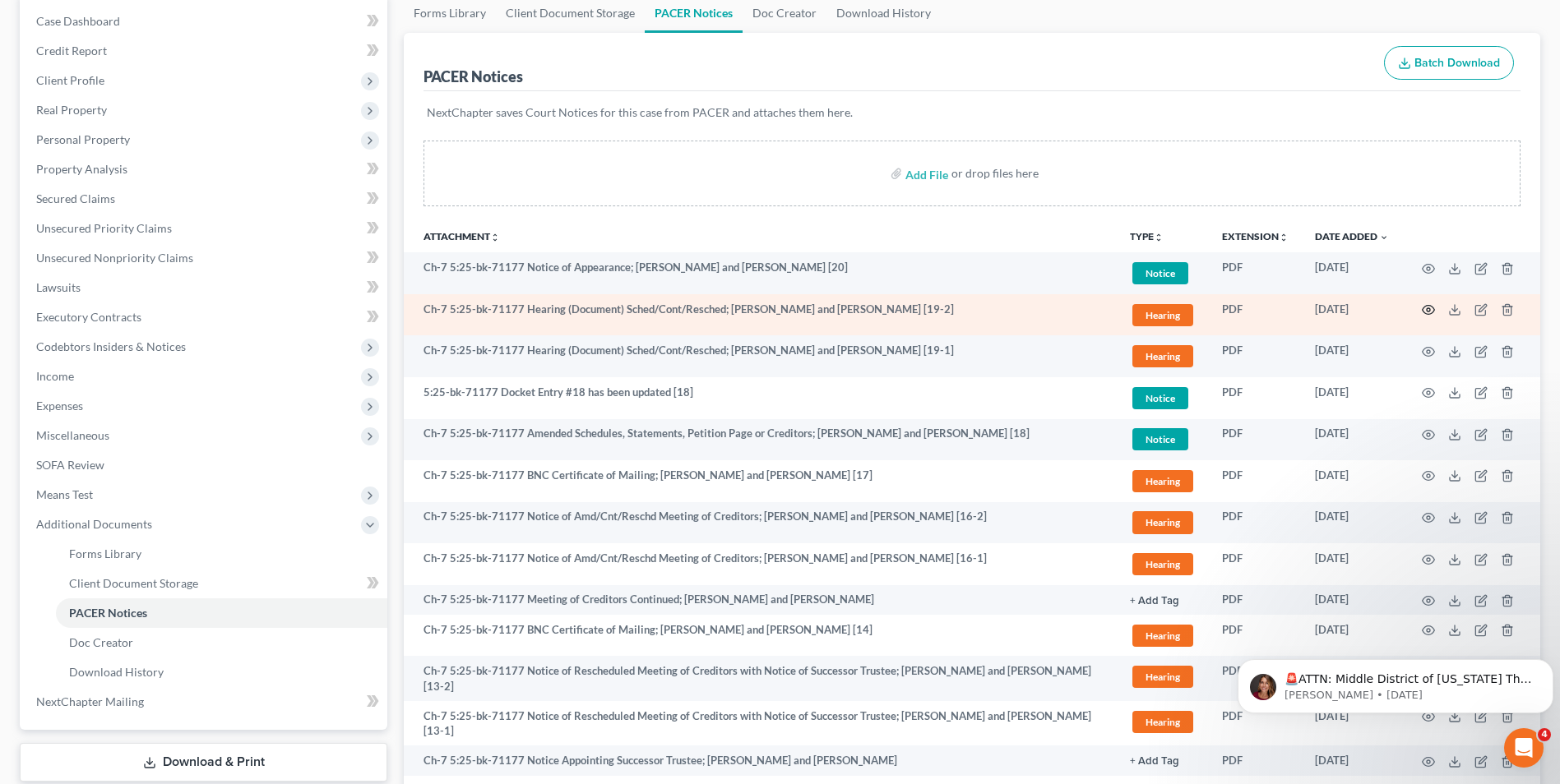
click at [1428, 309] on circle "button" at bounding box center [1429, 309] width 3 height 3
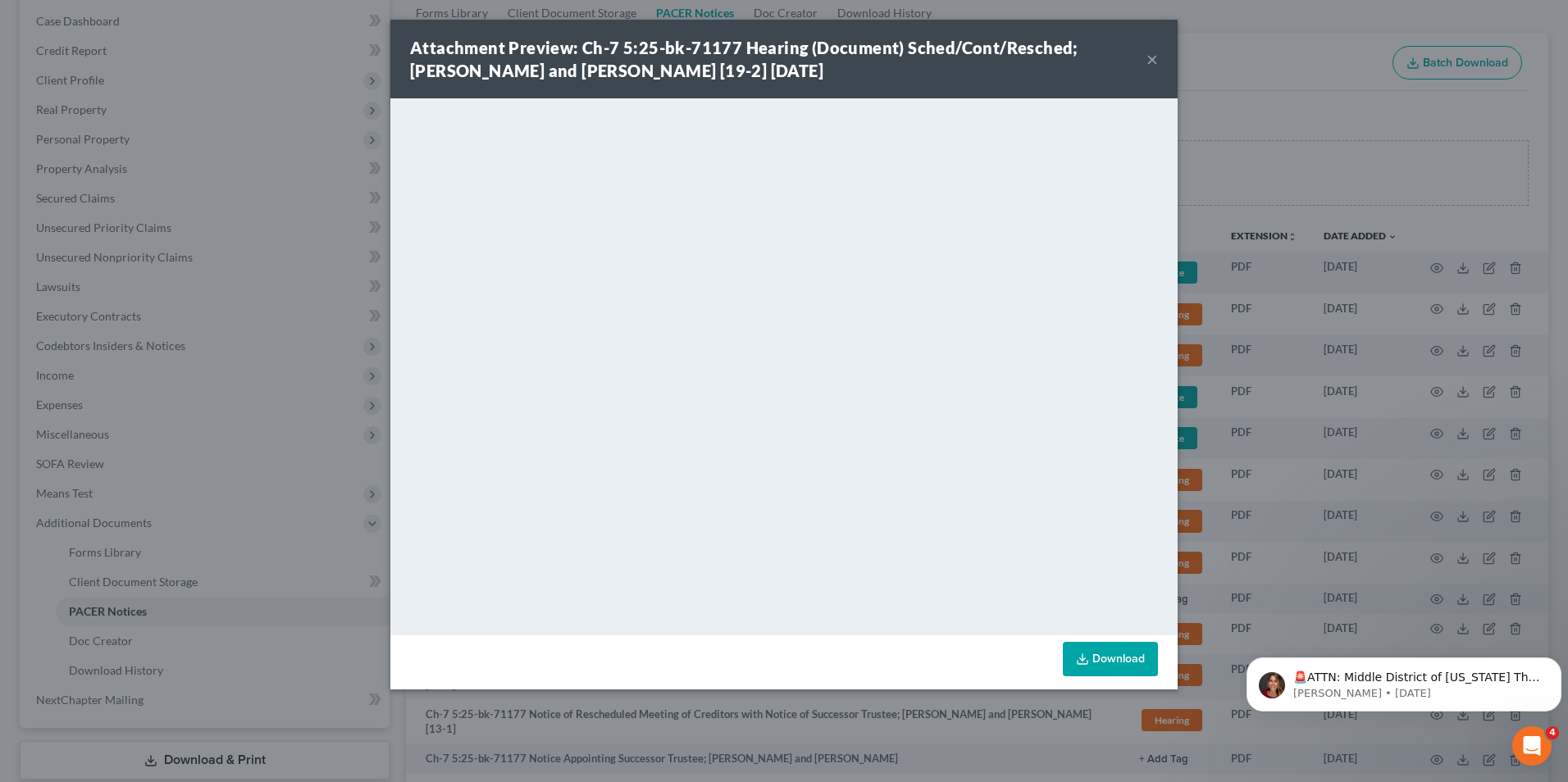
click at [1155, 59] on button "×" at bounding box center [1153, 58] width 11 height 20
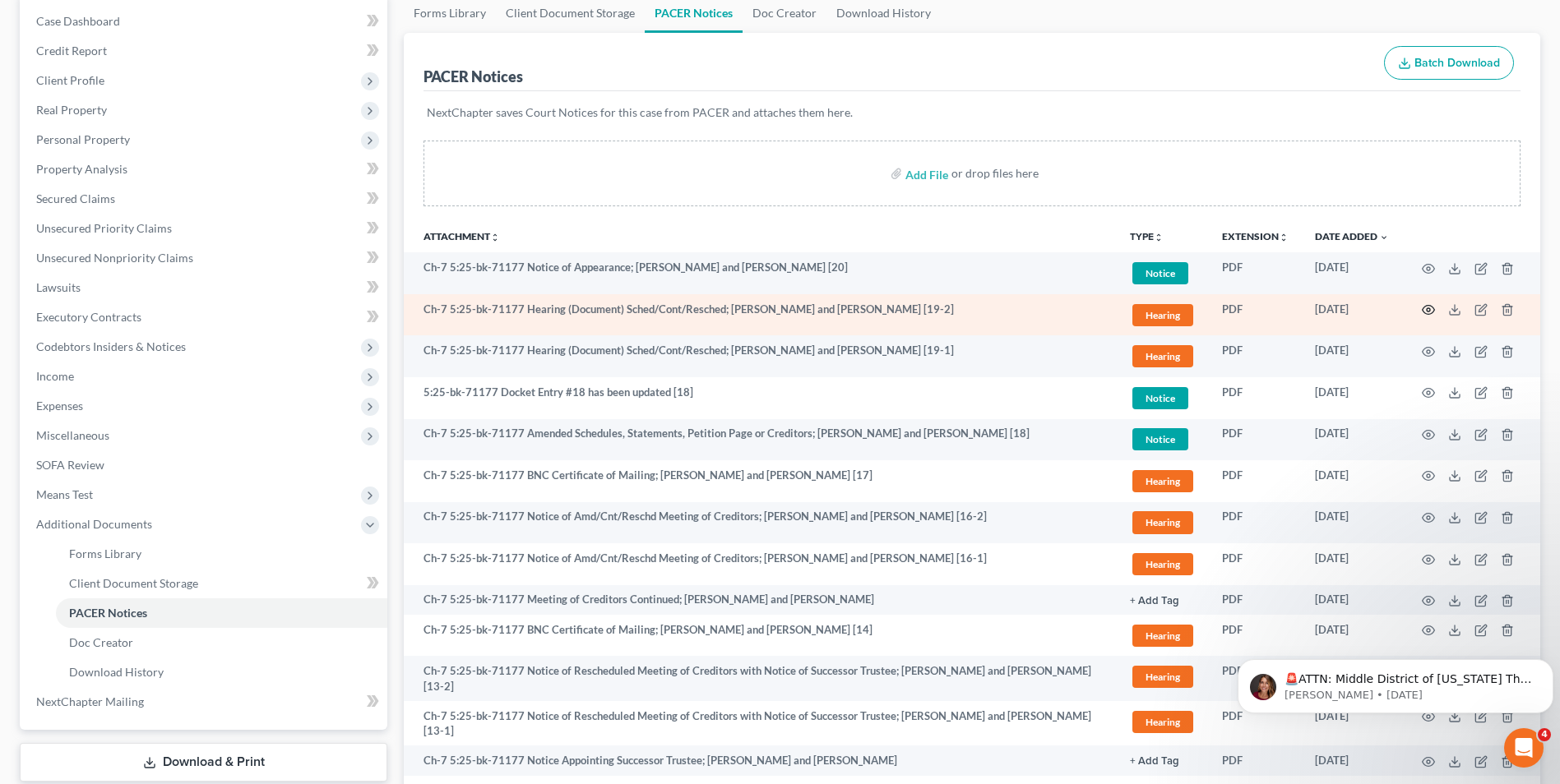
click at [1428, 312] on circle "button" at bounding box center [1429, 309] width 3 height 3
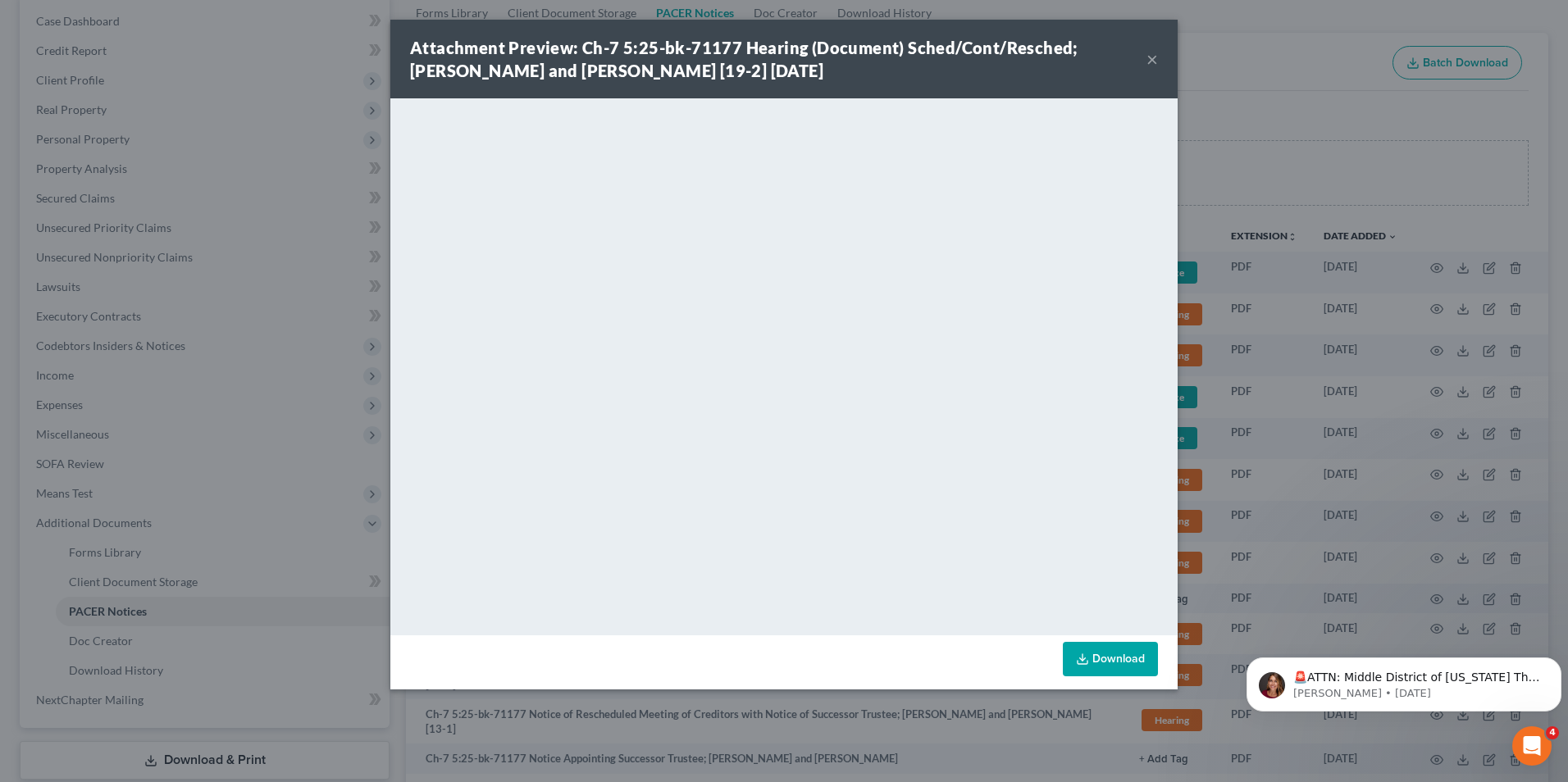
click at [1148, 58] on button "×" at bounding box center [1153, 58] width 11 height 20
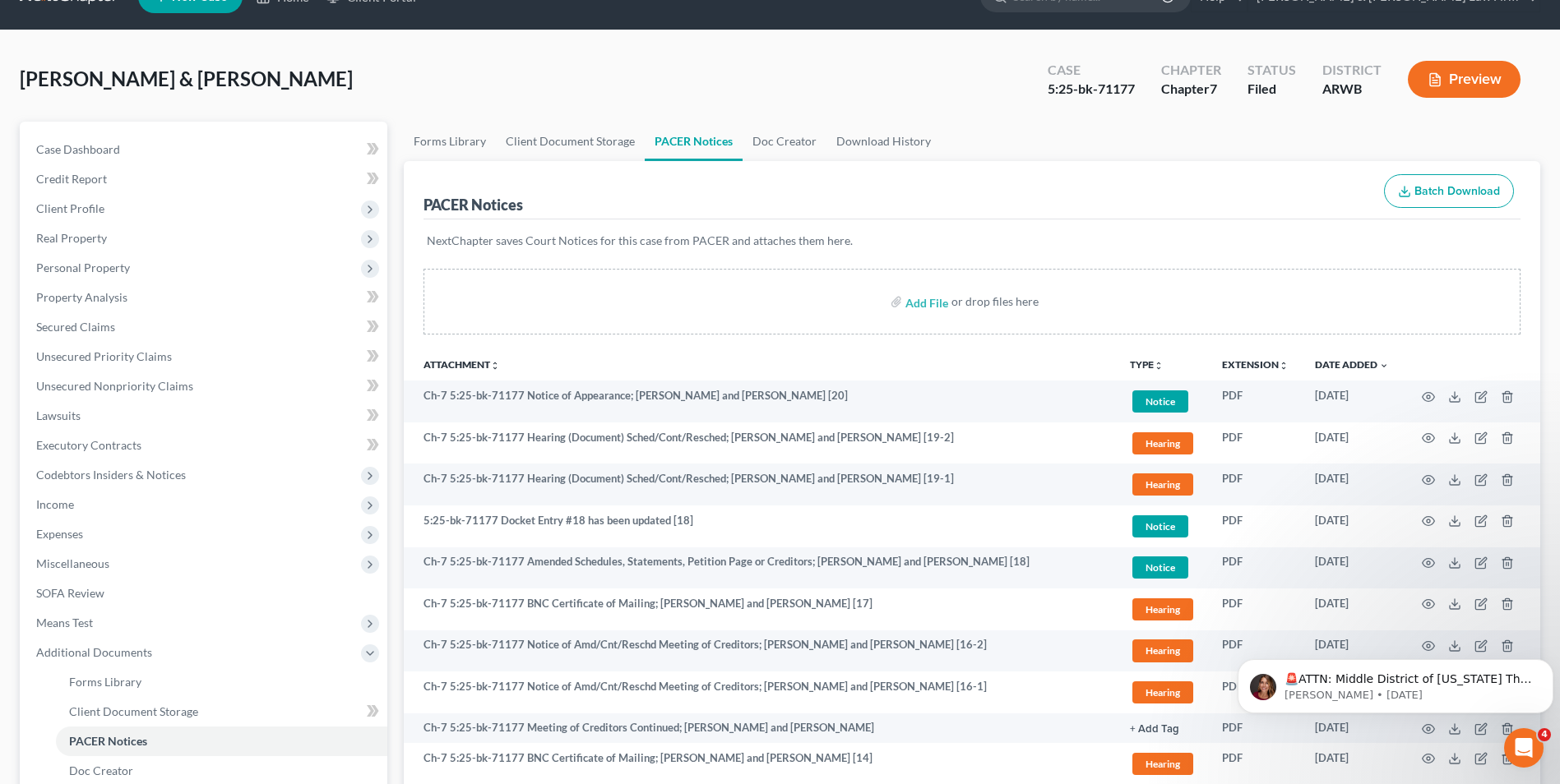
scroll to position [0, 0]
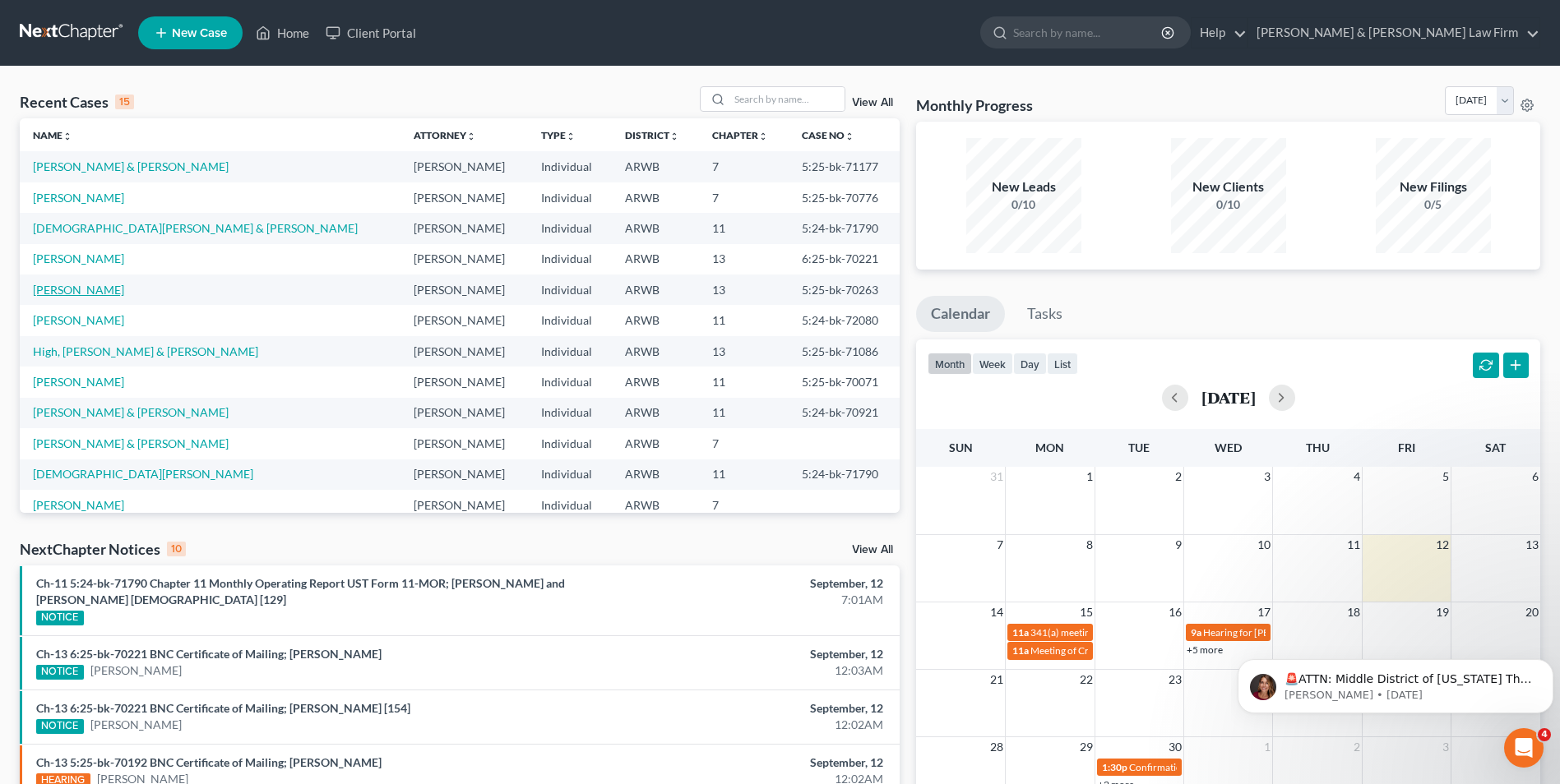
click at [80, 288] on link "Graham, Jennifer" at bounding box center [79, 289] width 92 height 14
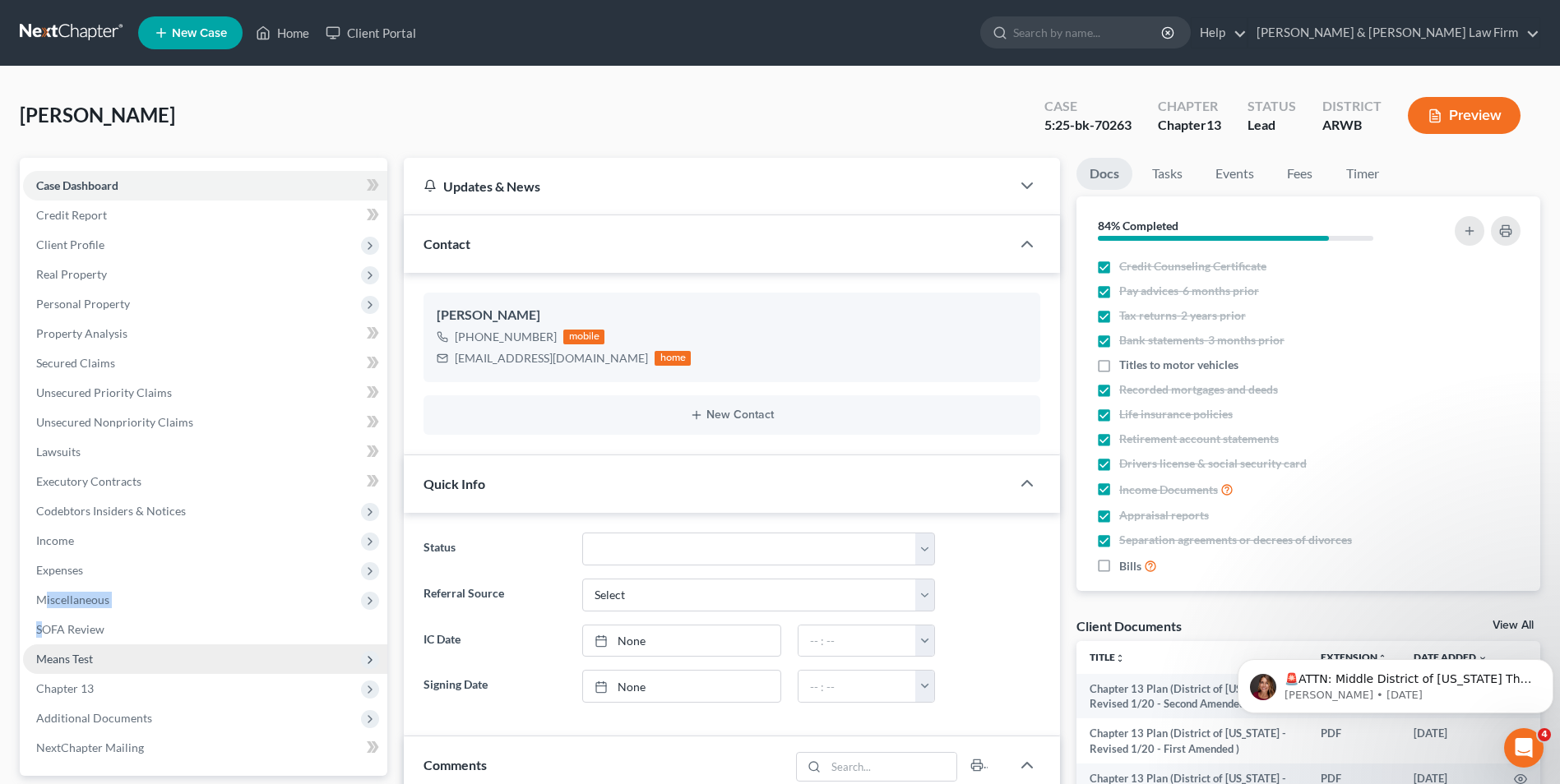
drag, startPoint x: 42, startPoint y: 618, endPoint x: 42, endPoint y: 644, distance: 26.0
click at [42, 644] on ul "Case Dashboard Payments Invoices Payments Payments Credit Report Client Profile" at bounding box center [204, 467] width 364 height 592
click at [294, 108] on div "Graham, Jennifer Upgraded Case 5:25-bk-70263 Chapter Chapter 13 Status Lead Dis…" at bounding box center [780, 122] width 1521 height 72
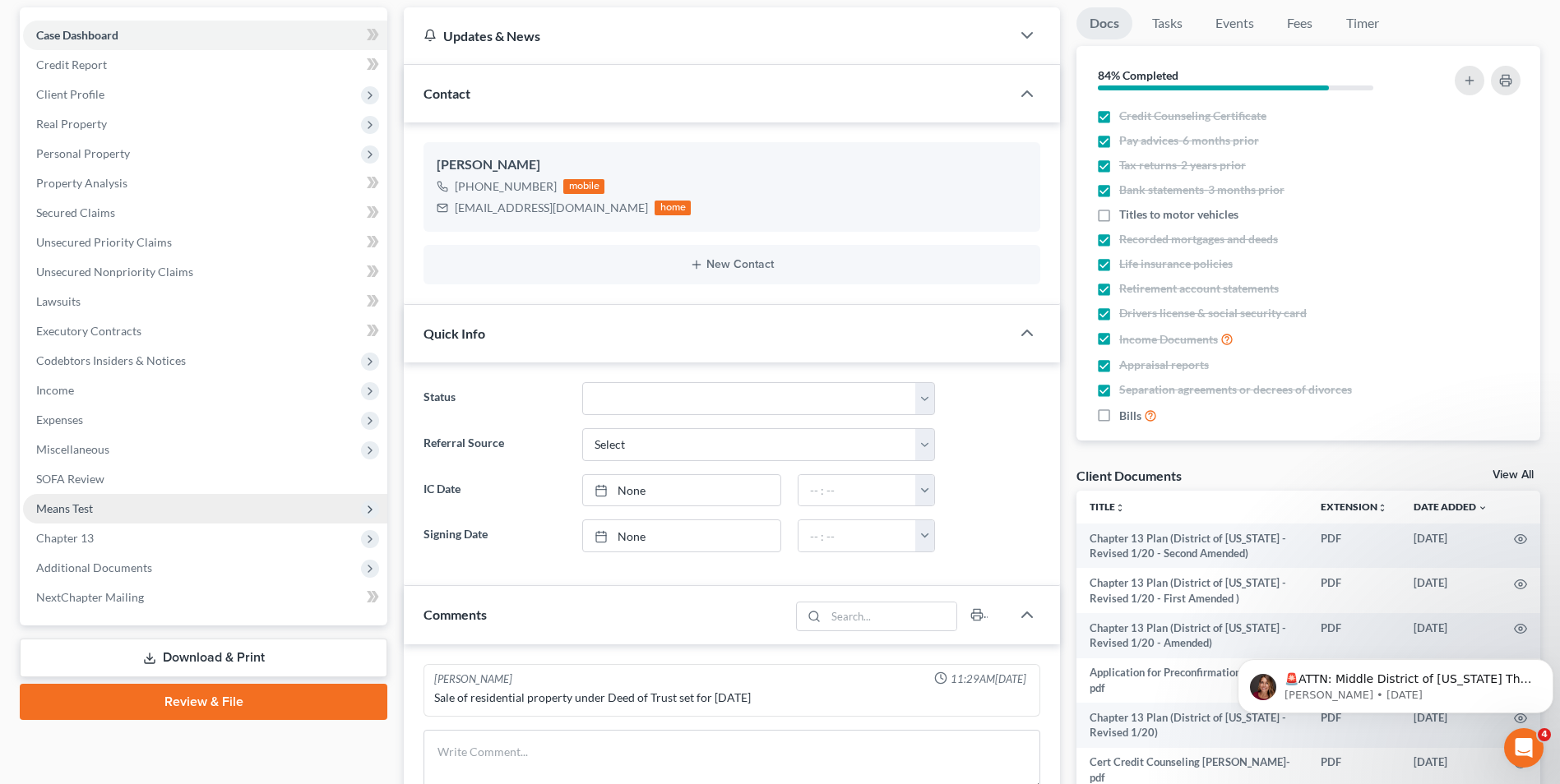
scroll to position [165, 0]
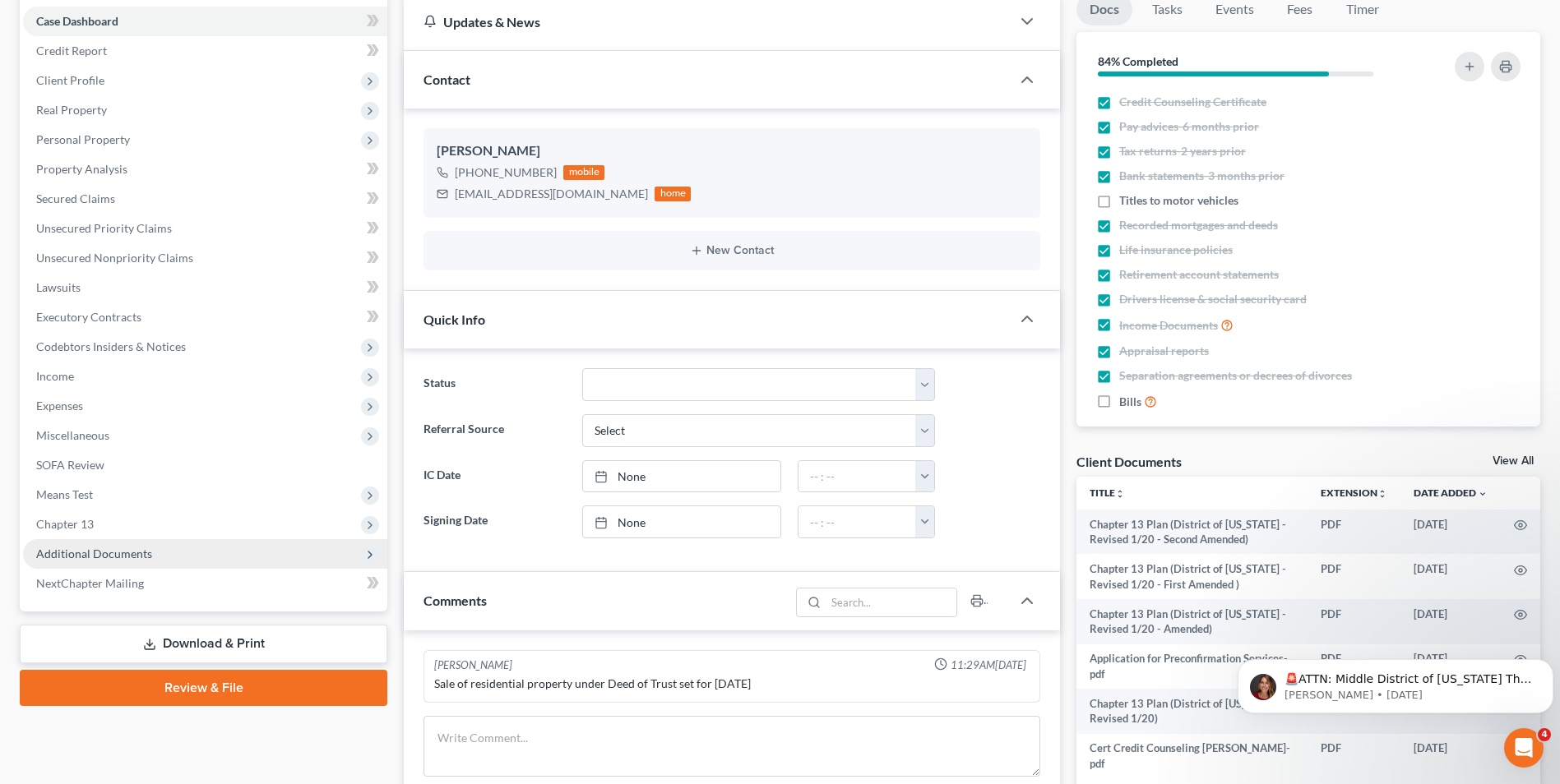
click at [119, 553] on span "Additional Documents" at bounding box center [94, 553] width 116 height 14
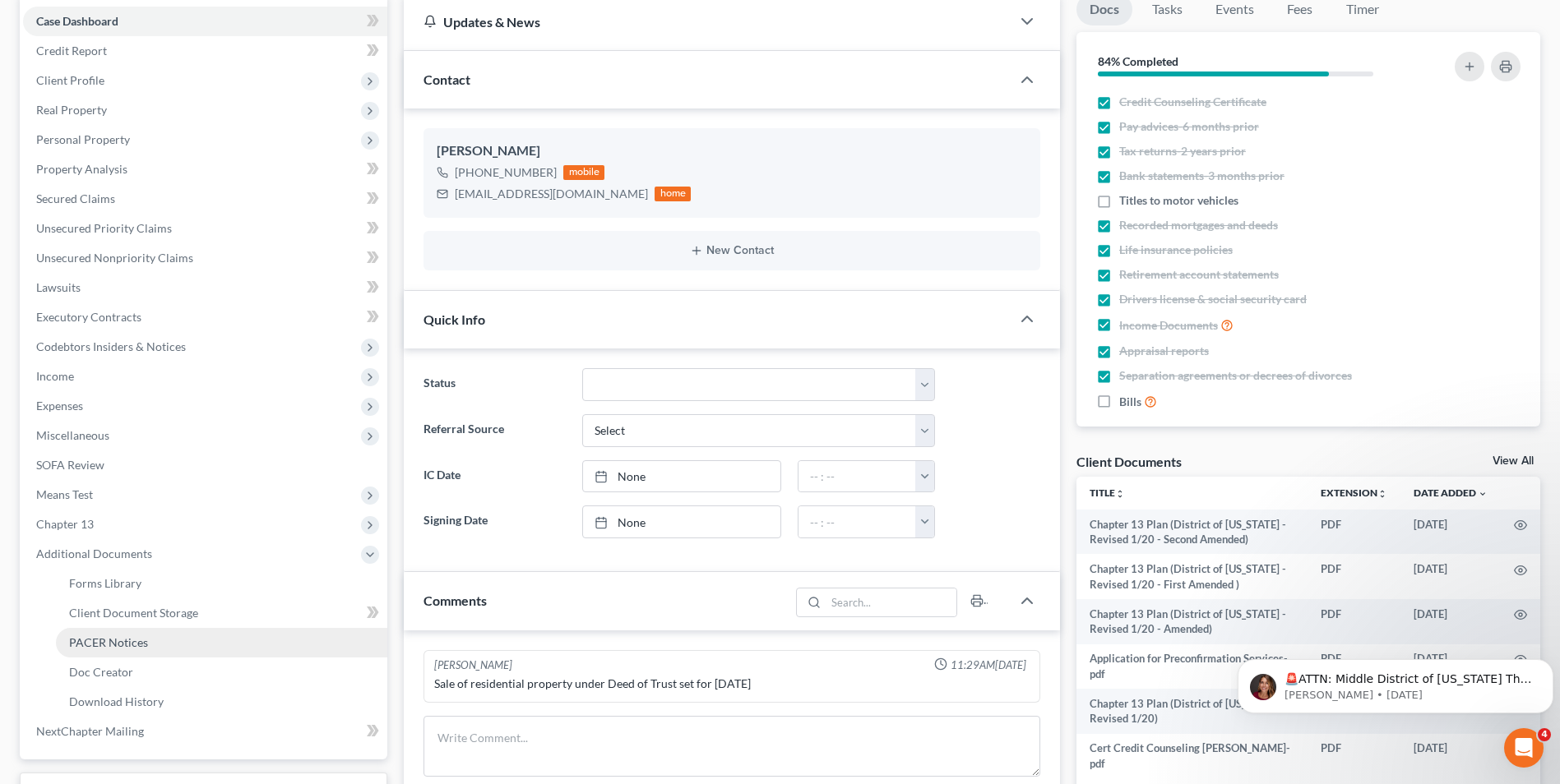
click at [124, 646] on span "PACER Notices" at bounding box center [108, 642] width 79 height 14
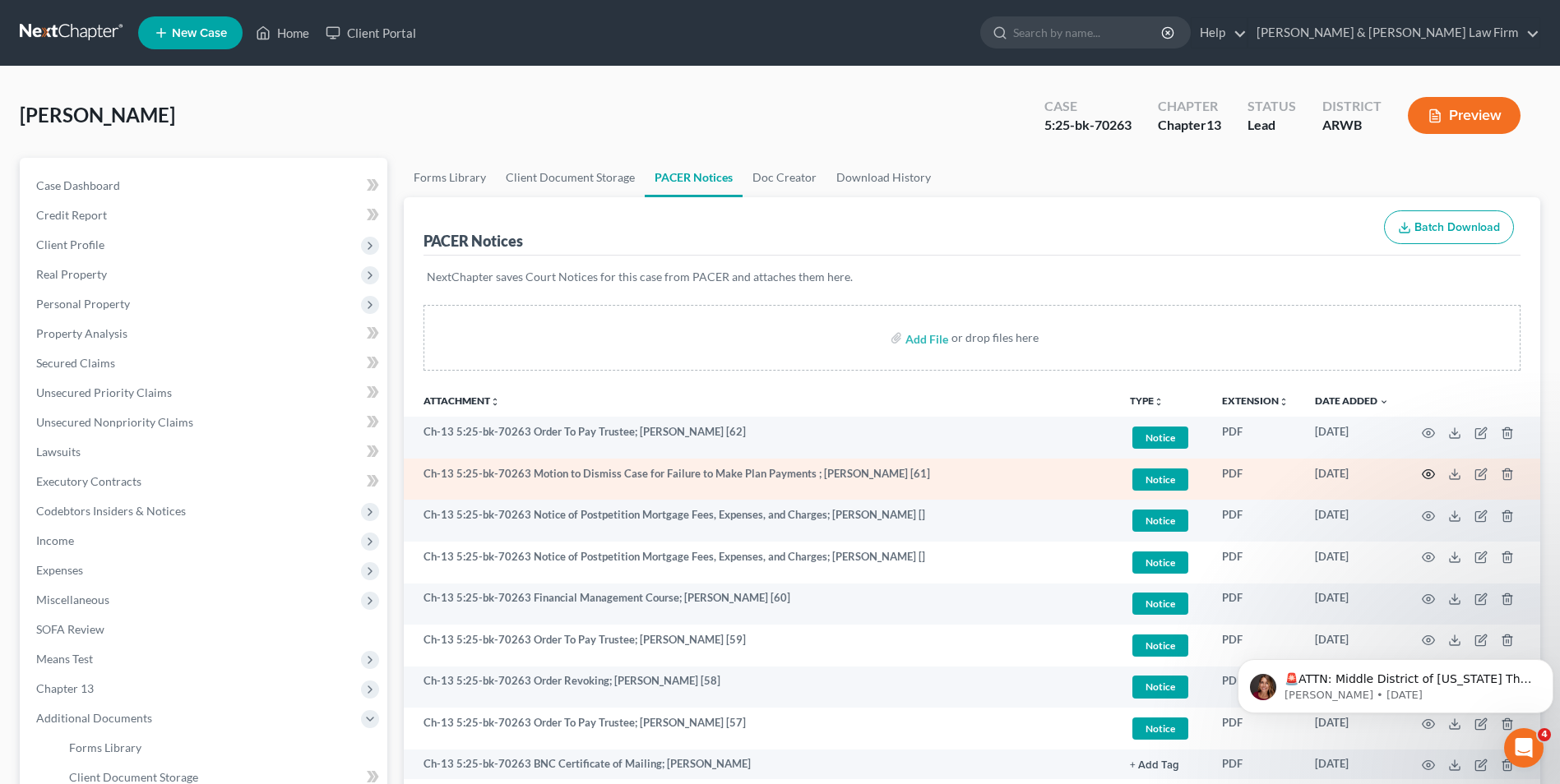
click at [1430, 474] on circle "button" at bounding box center [1429, 474] width 3 height 3
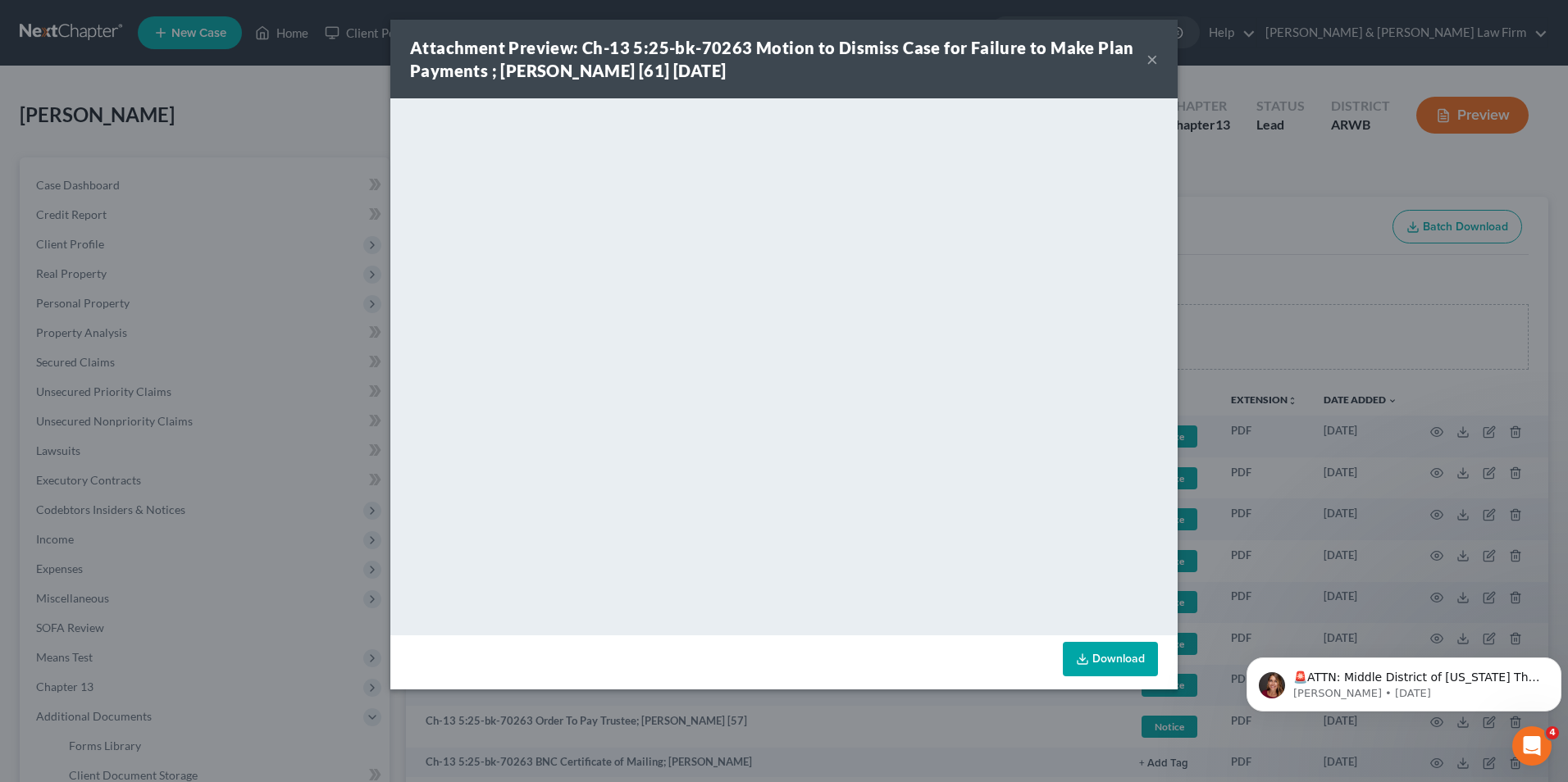
click at [1152, 62] on button "×" at bounding box center [1153, 58] width 11 height 20
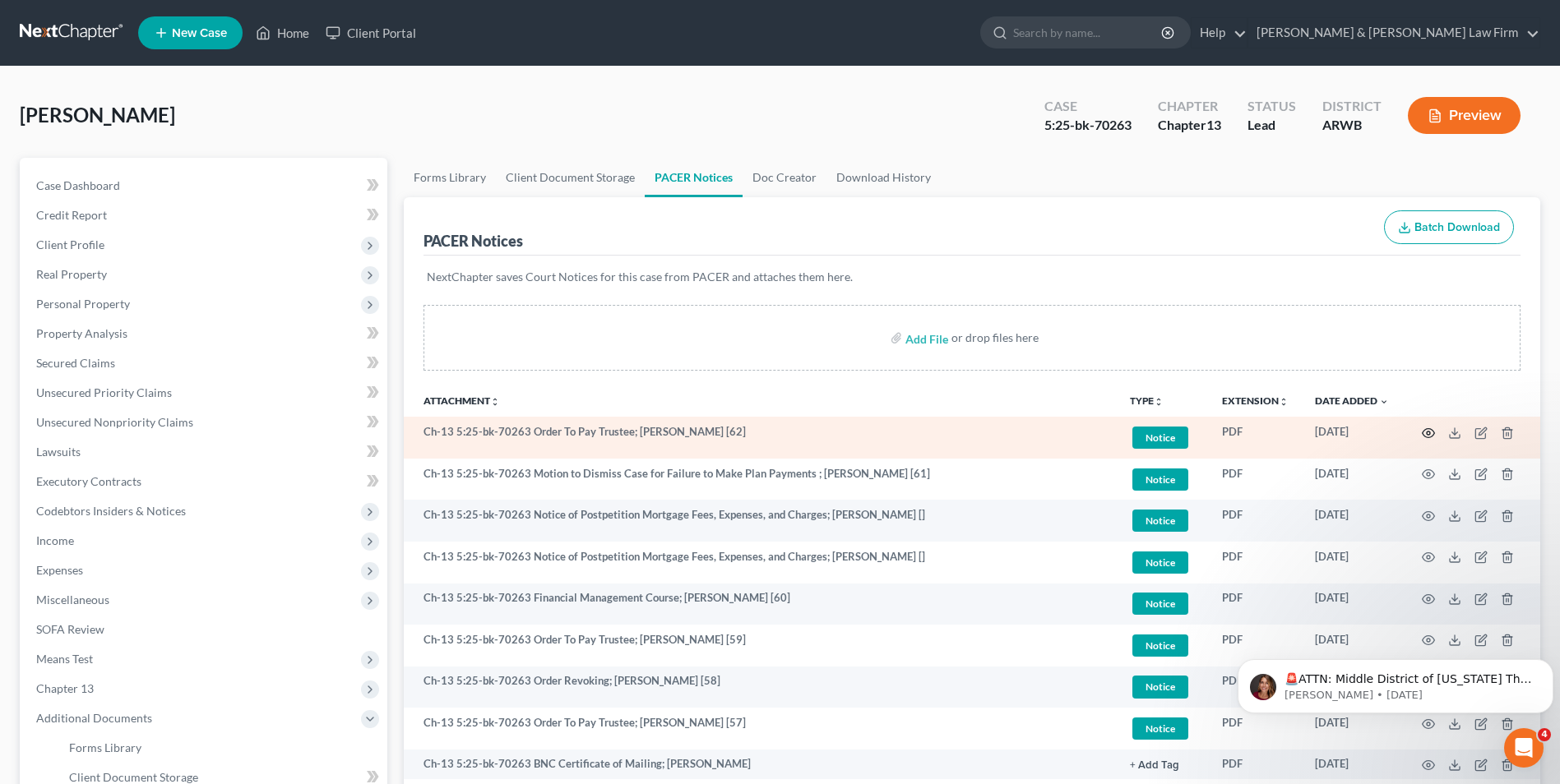
click at [1430, 433] on circle "button" at bounding box center [1429, 432] width 3 height 3
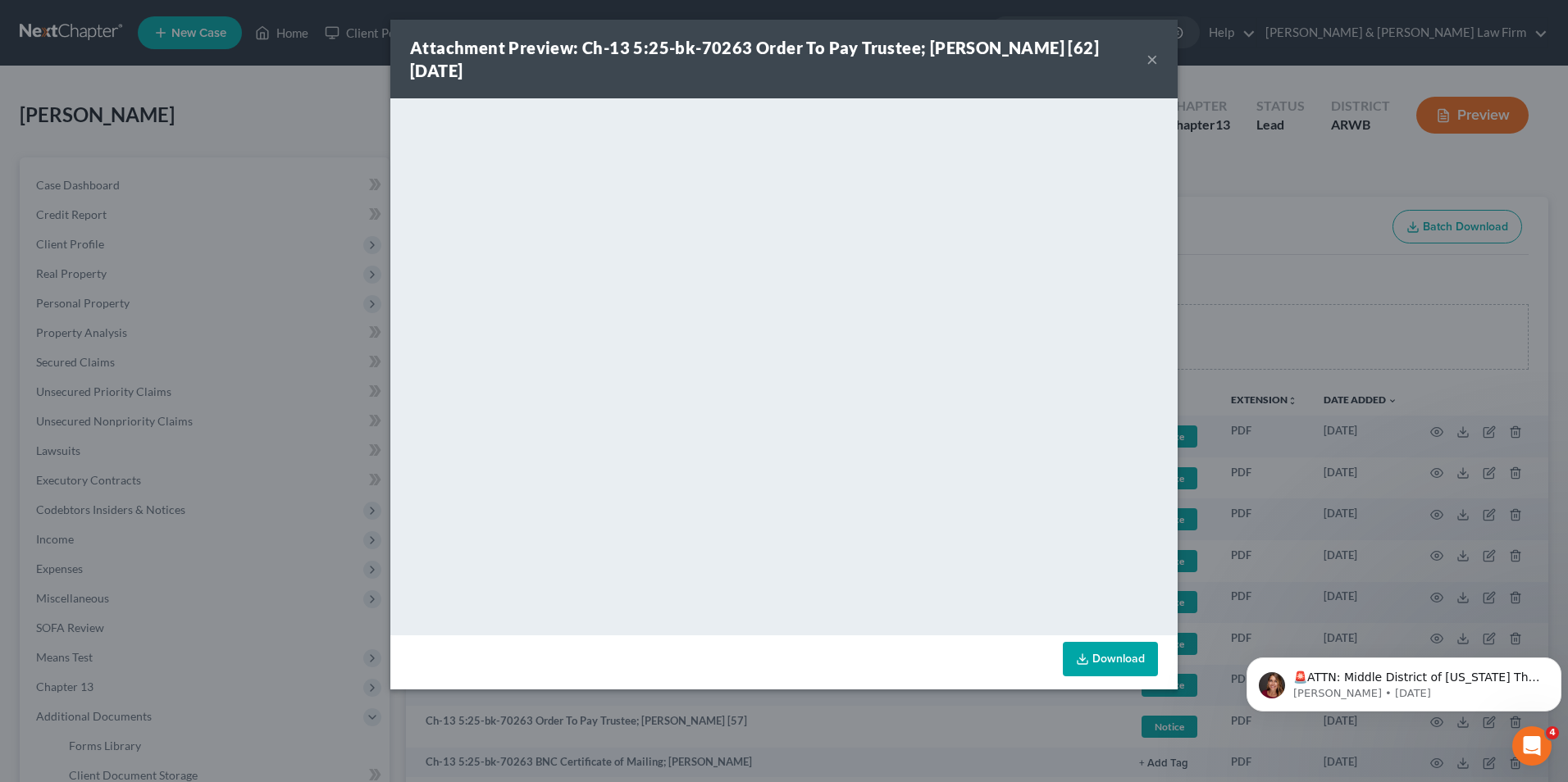
click at [1153, 58] on button "×" at bounding box center [1153, 58] width 11 height 20
